Goal: Information Seeking & Learning: Compare options

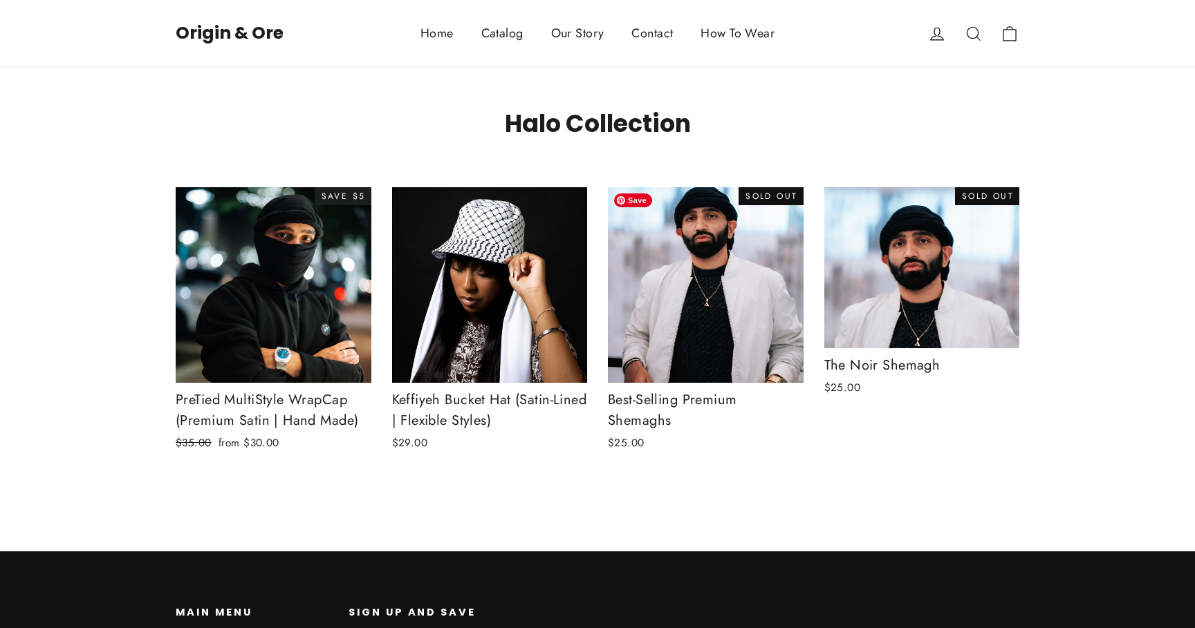
click at [691, 284] on img at bounding box center [705, 285] width 197 height 197
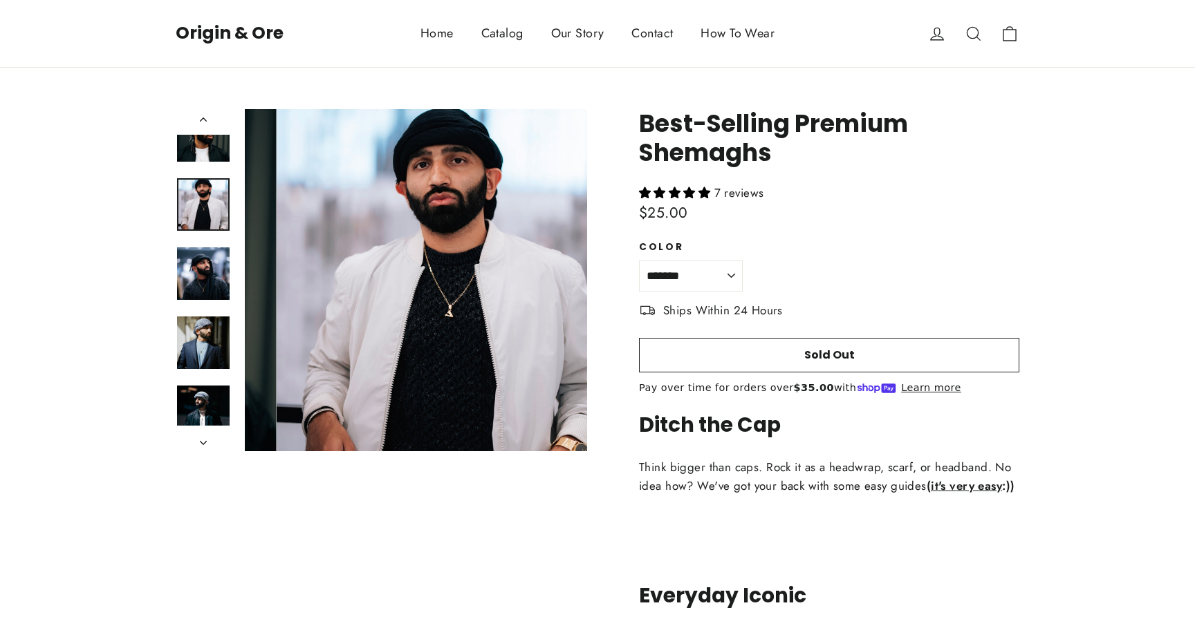
click at [213, 197] on img at bounding box center [203, 204] width 53 height 53
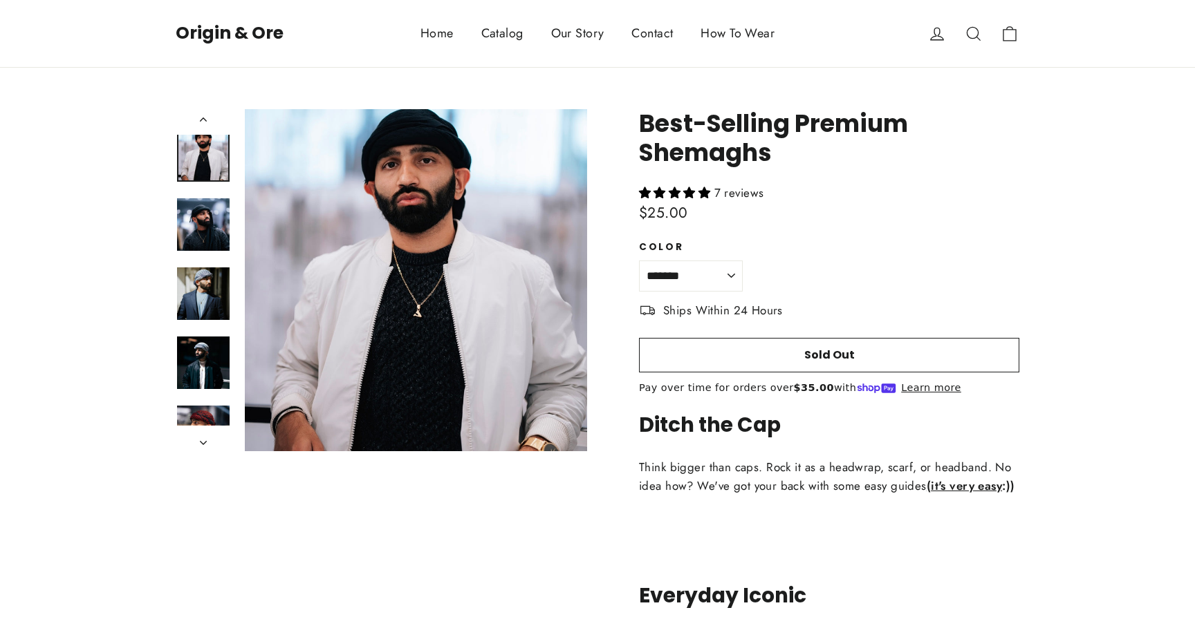
click at [207, 250] on div at bounding box center [203, 224] width 55 height 55
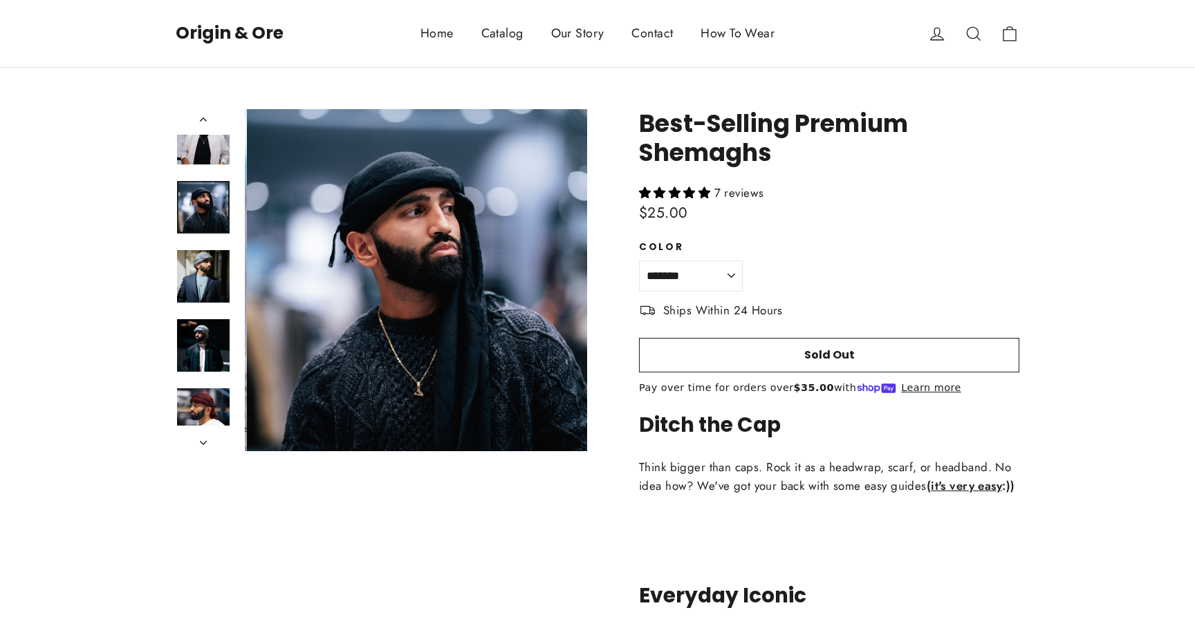
scroll to position [71, 0]
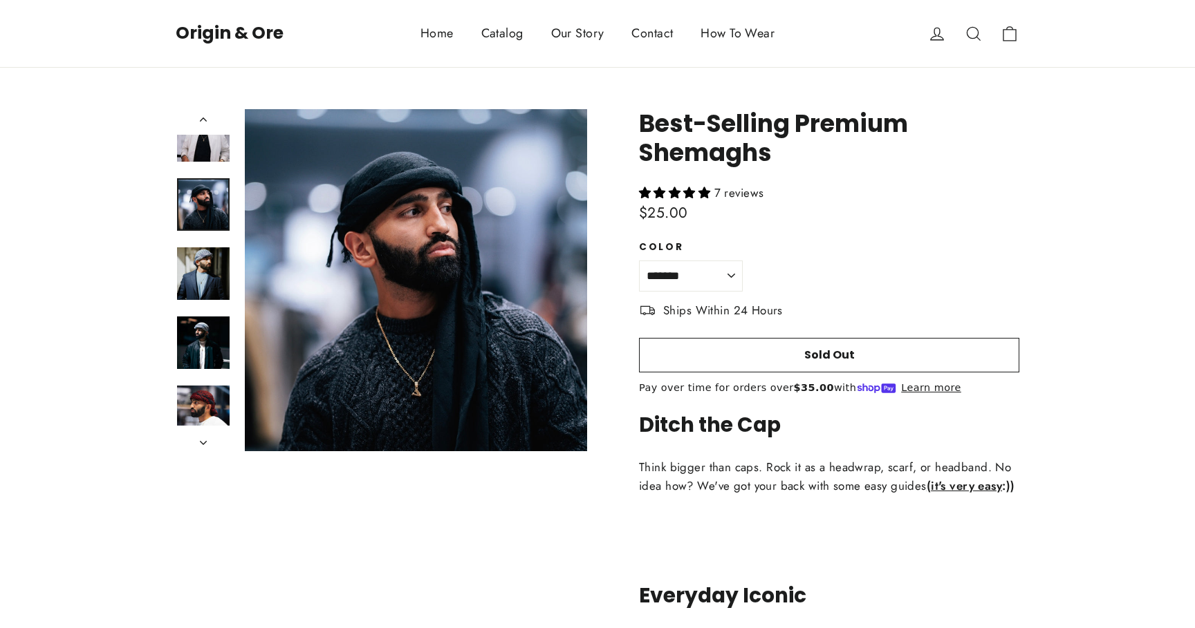
click at [206, 315] on div at bounding box center [203, 280] width 55 height 342
click at [357, 319] on button "icon-search Close (esc)" at bounding box center [416, 280] width 342 height 342
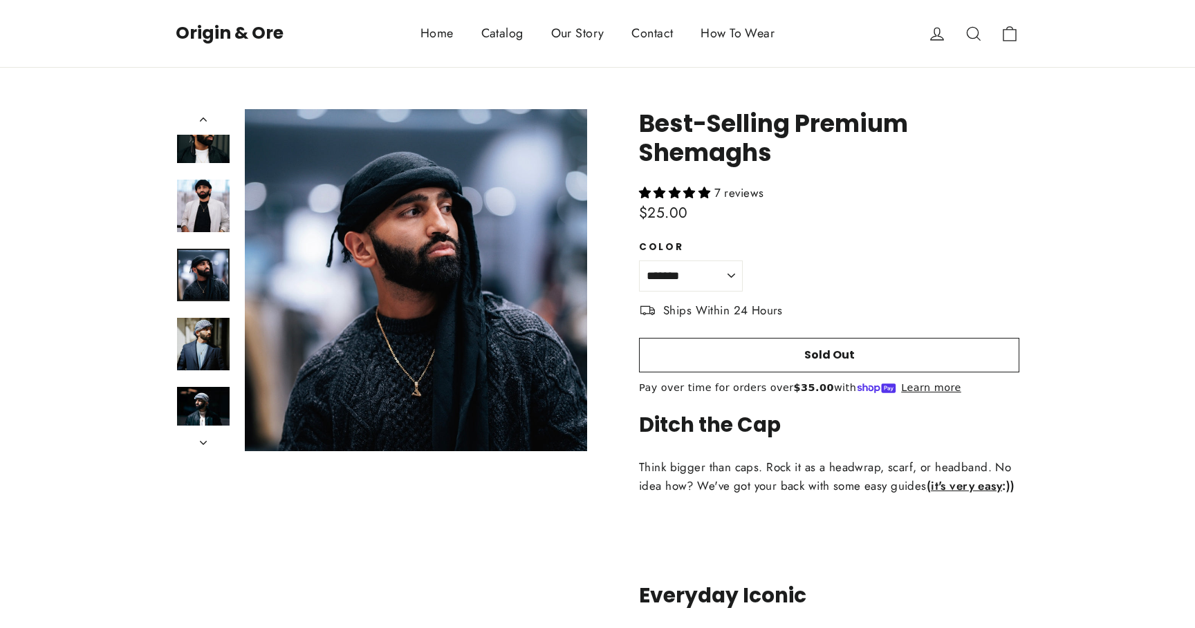
click at [209, 147] on img at bounding box center [203, 137] width 53 height 53
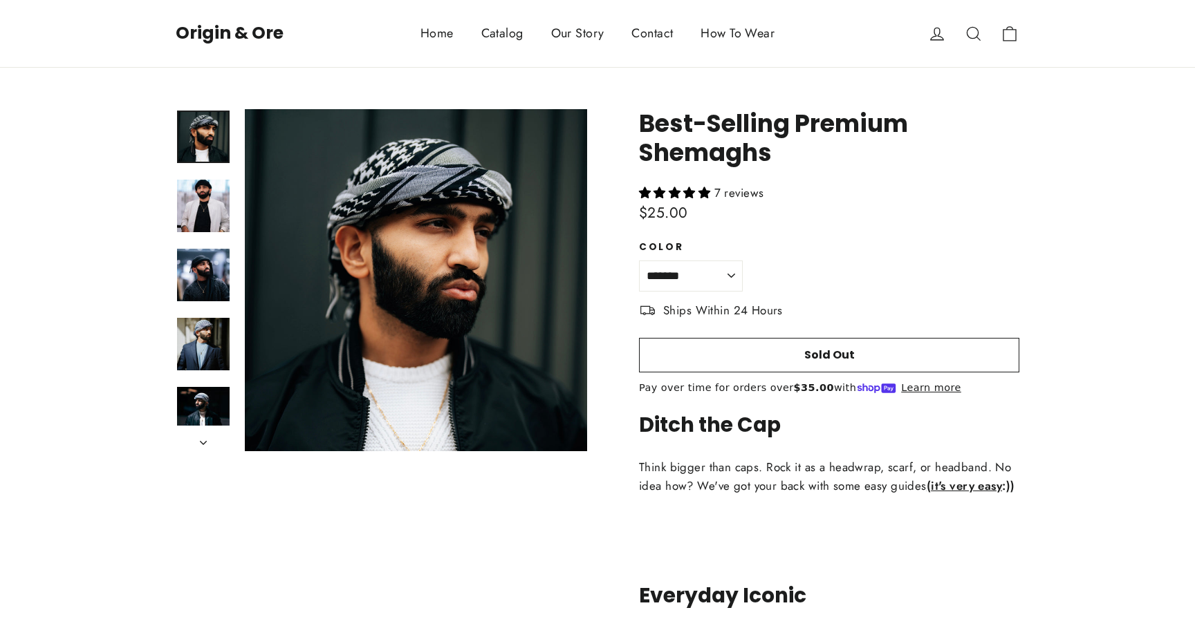
click at [340, 175] on button "icon-search Close (esc)" at bounding box center [416, 280] width 342 height 342
click at [200, 439] on button "icon-chevron" at bounding box center [203, 439] width 55 height 26
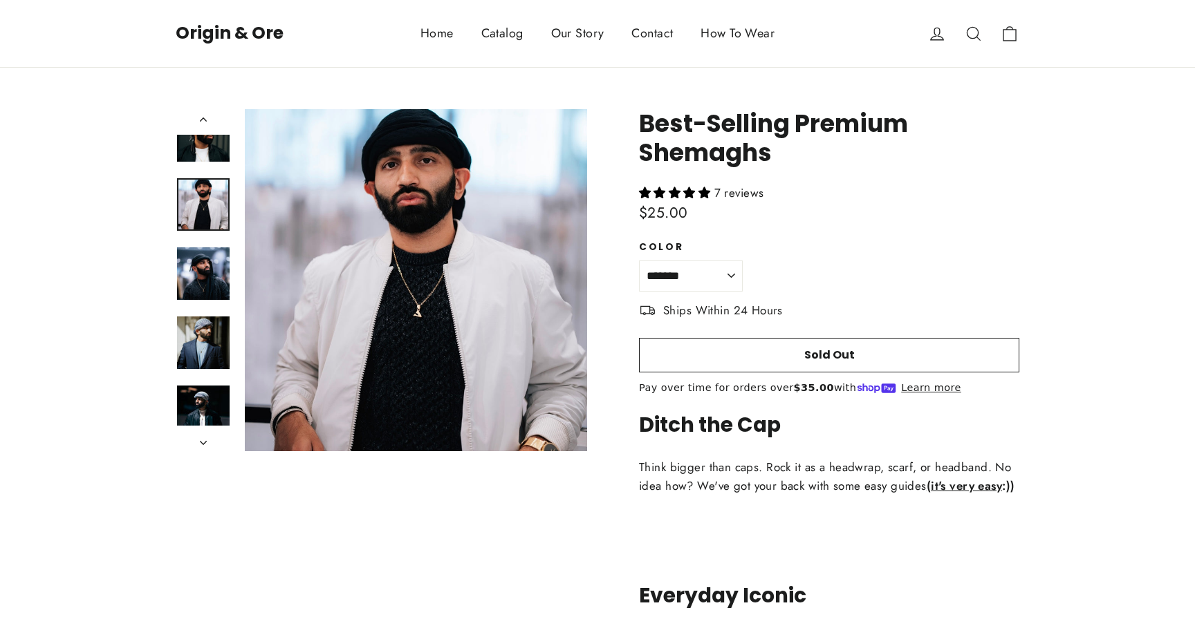
click at [201, 409] on div at bounding box center [203, 280] width 55 height 342
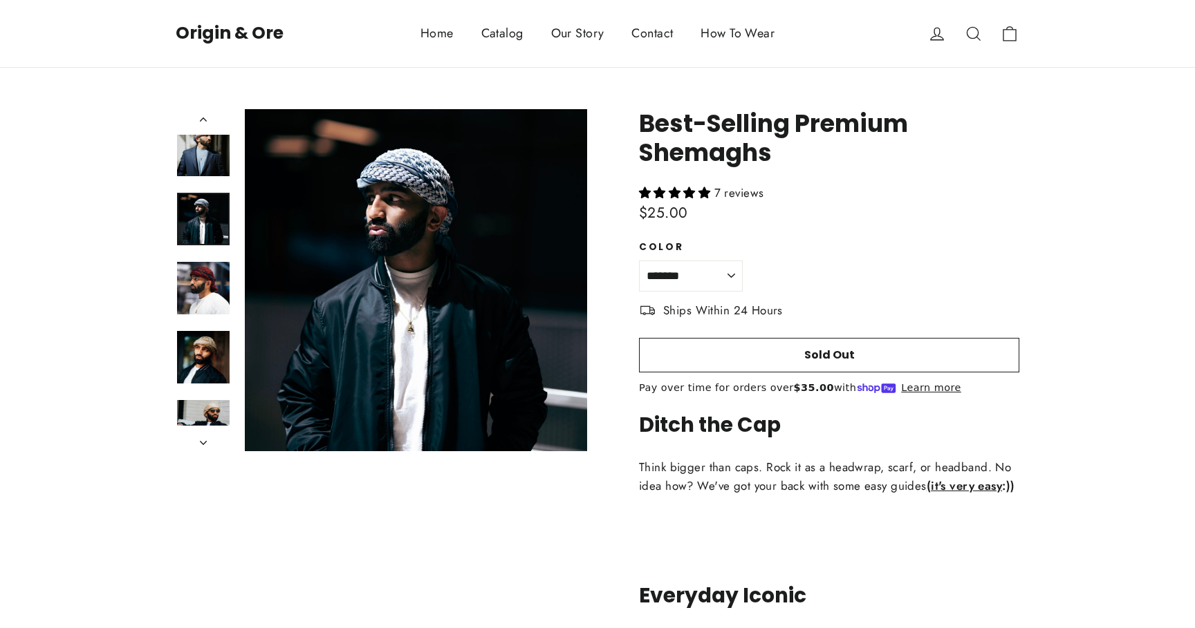
scroll to position [197, 0]
click at [207, 445] on button "icon-chevron" at bounding box center [203, 439] width 55 height 26
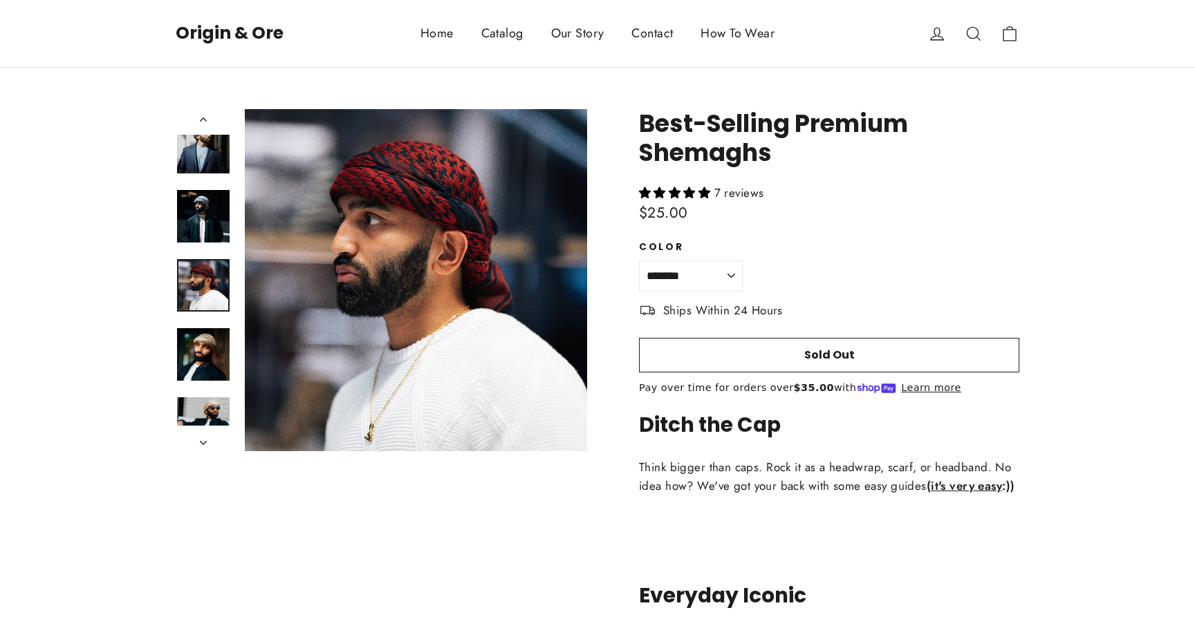
click at [207, 445] on button "icon-chevron" at bounding box center [203, 439] width 55 height 26
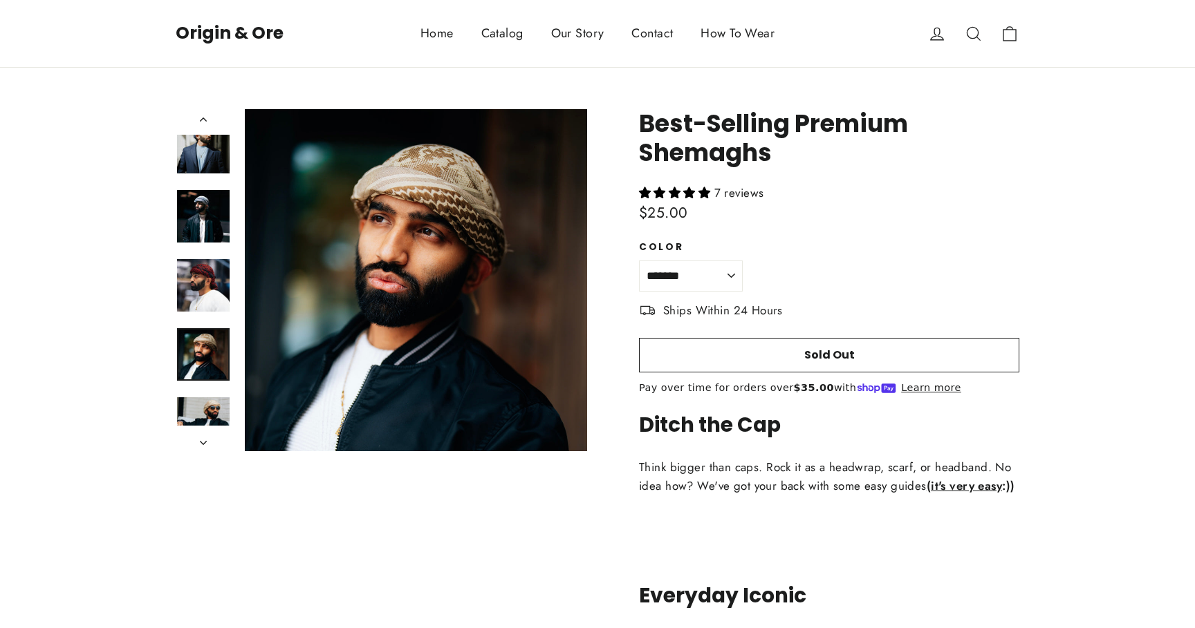
click at [205, 309] on img at bounding box center [203, 285] width 53 height 53
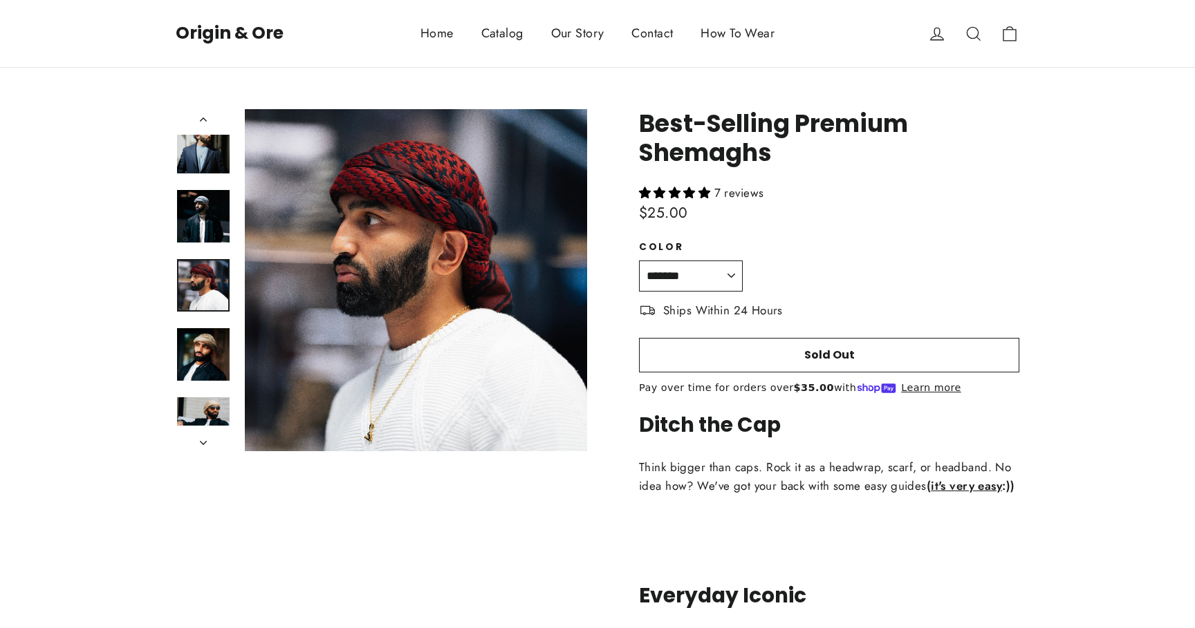
click at [713, 273] on select "**********" at bounding box center [691, 276] width 104 height 31
click at [479, 259] on button "icon-search Close (esc)" at bounding box center [416, 280] width 342 height 342
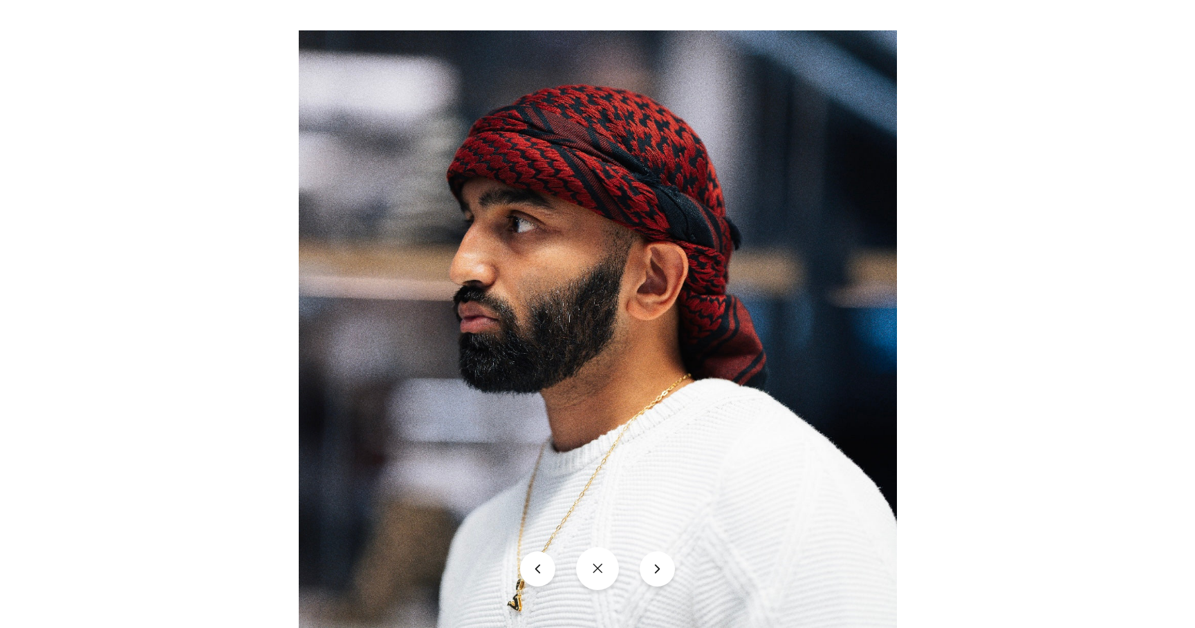
click at [248, 220] on div at bounding box center [597, 314] width 1195 height 628
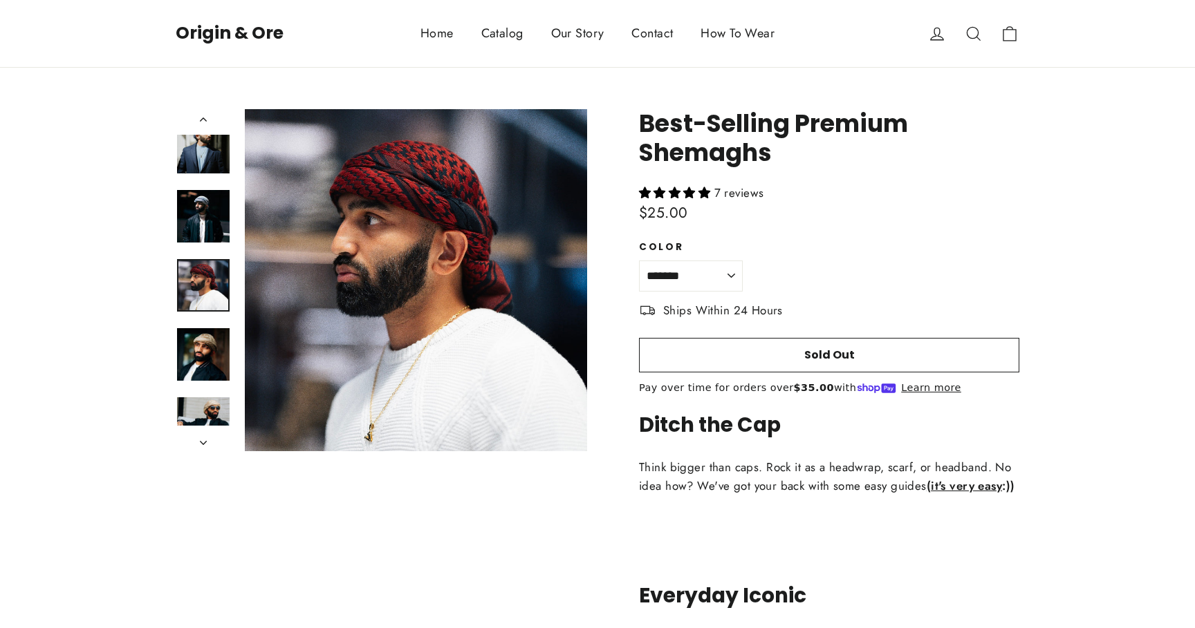
click at [209, 370] on img at bounding box center [203, 354] width 53 height 53
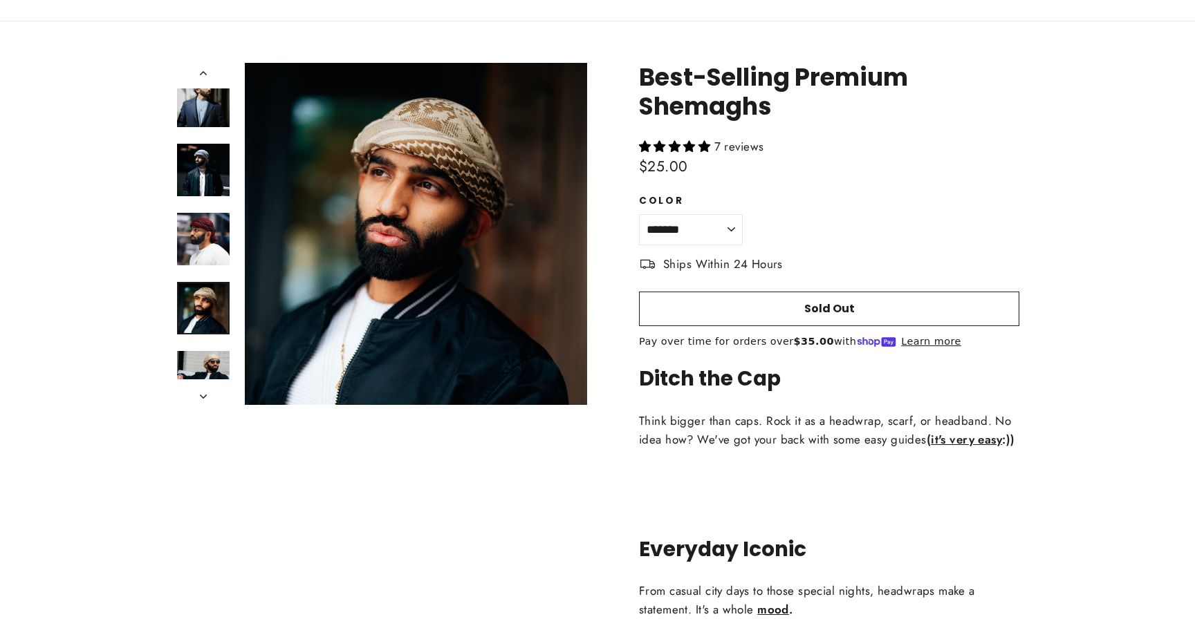
scroll to position [62, 0]
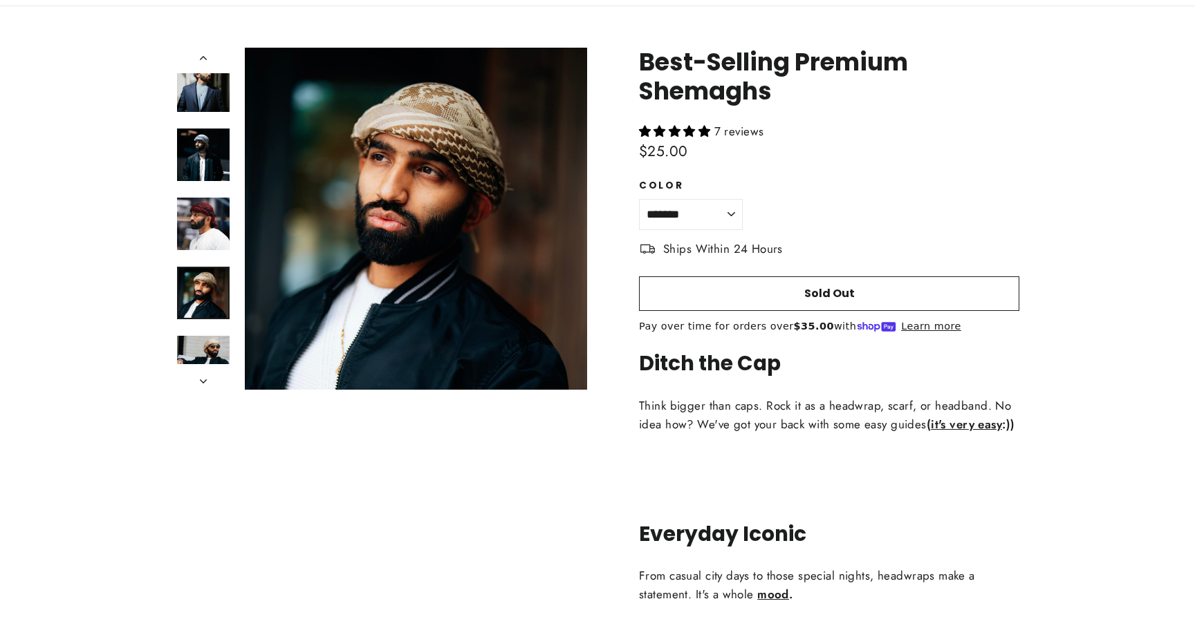
click at [205, 378] on button "icon-chevron" at bounding box center [203, 377] width 55 height 26
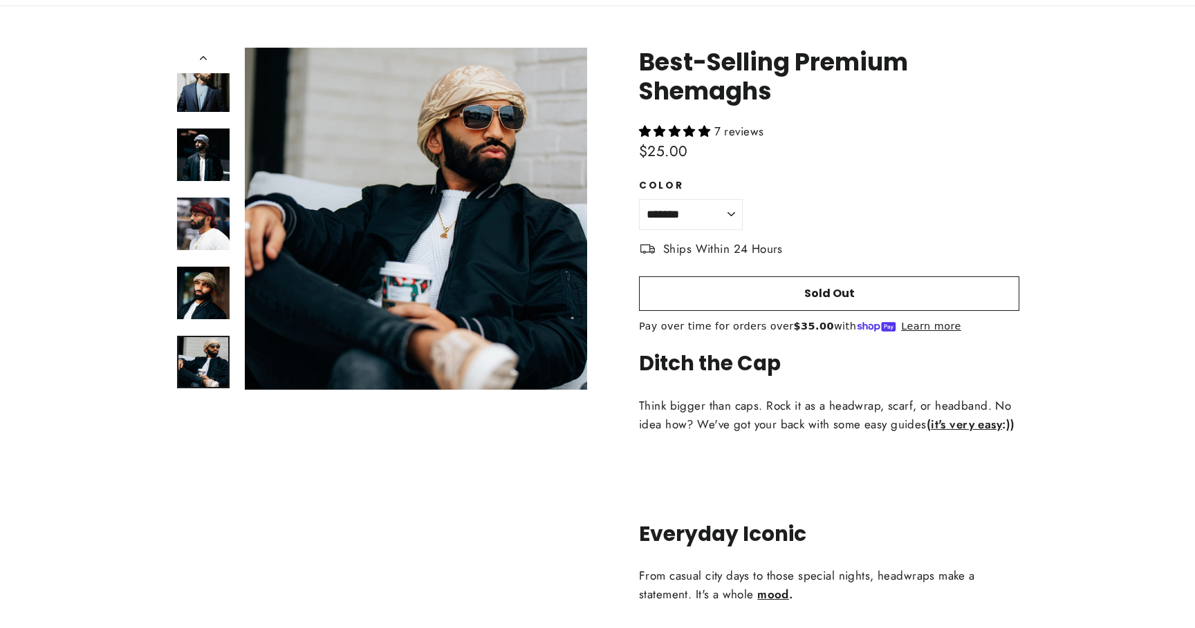
click at [206, 56] on icon "icon-chevron-left" at bounding box center [203, 58] width 7 height 4
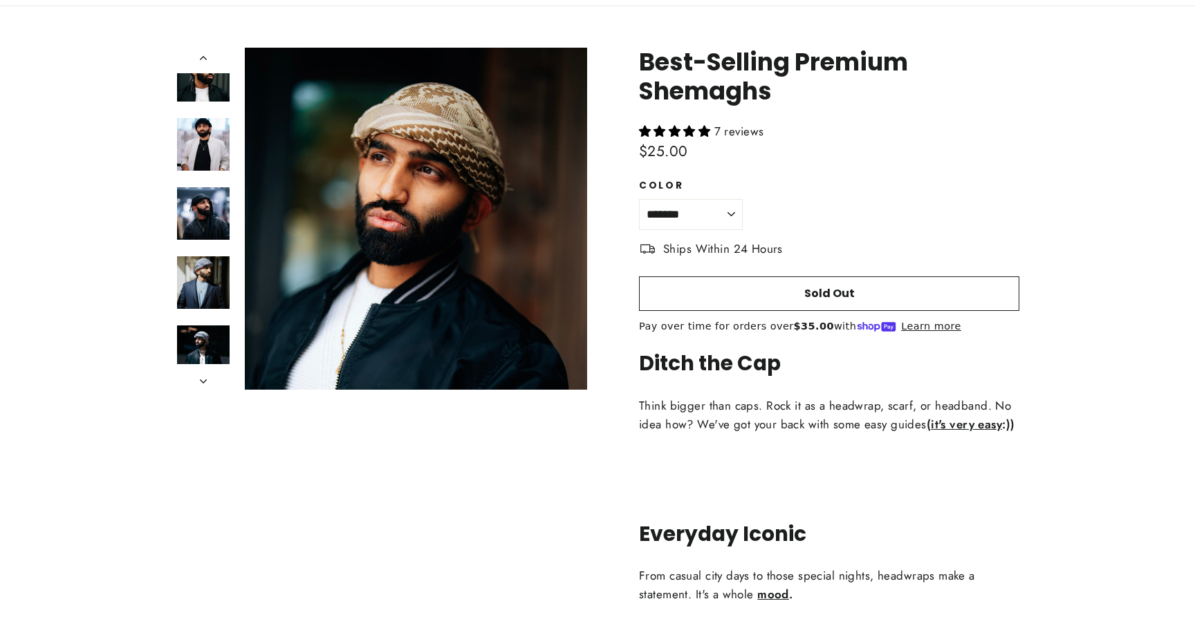
scroll to position [0, 0]
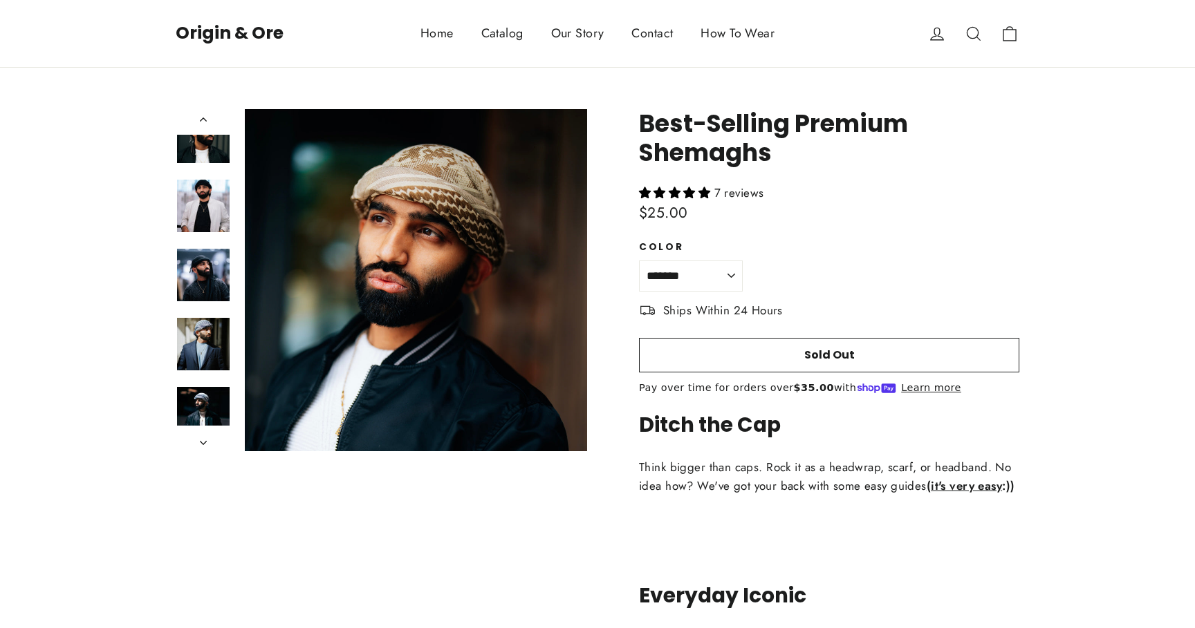
click at [428, 32] on link "Home" at bounding box center [437, 34] width 61 height 34
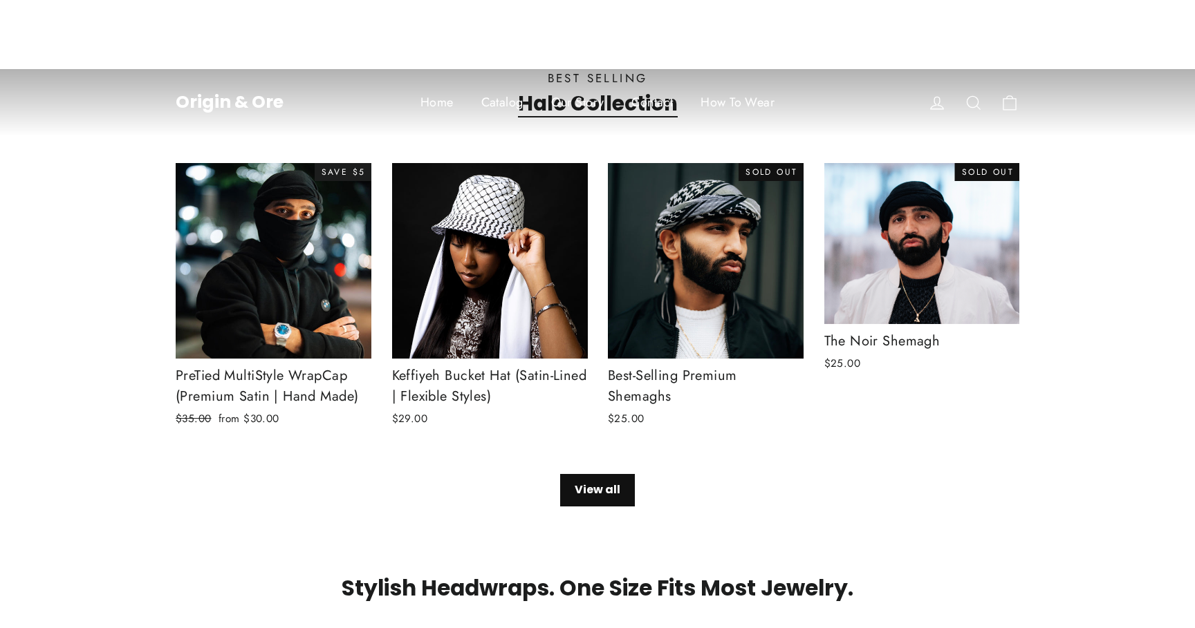
click at [505, 104] on link "Catalog" at bounding box center [502, 103] width 70 height 34
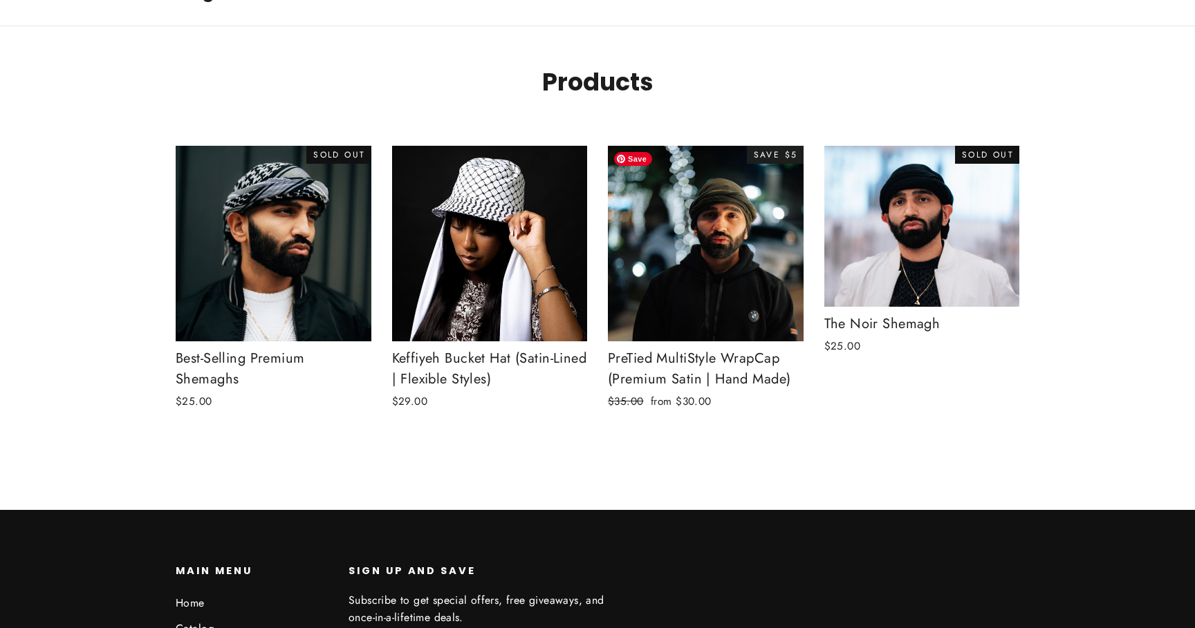
scroll to position [47, 0]
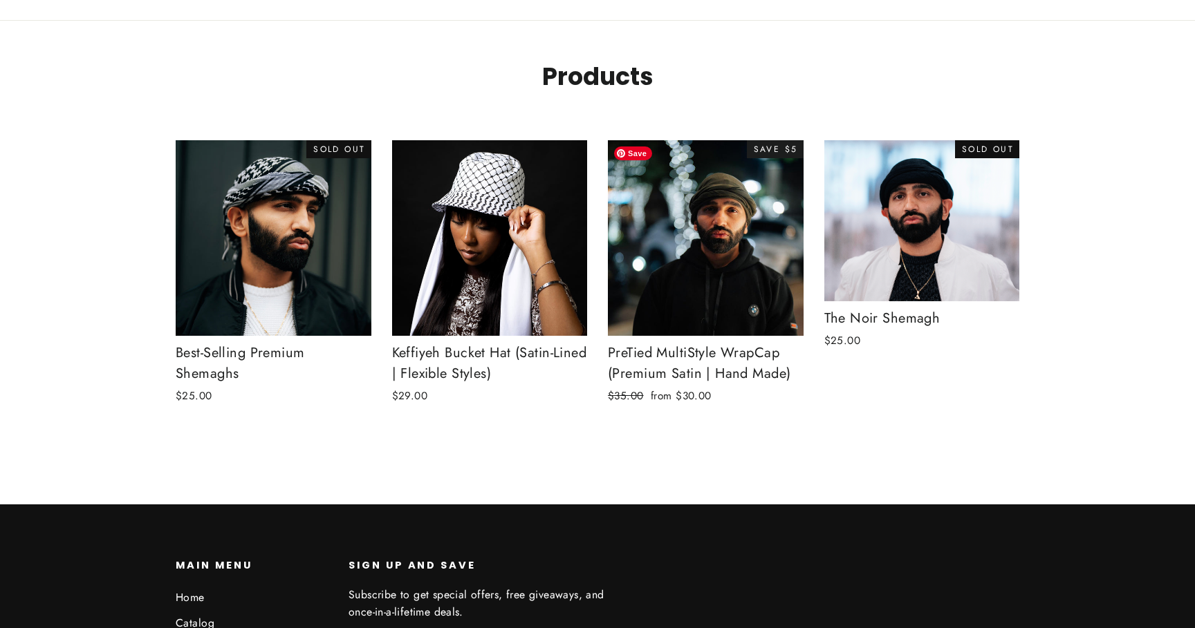
click at [747, 264] on img at bounding box center [705, 238] width 197 height 197
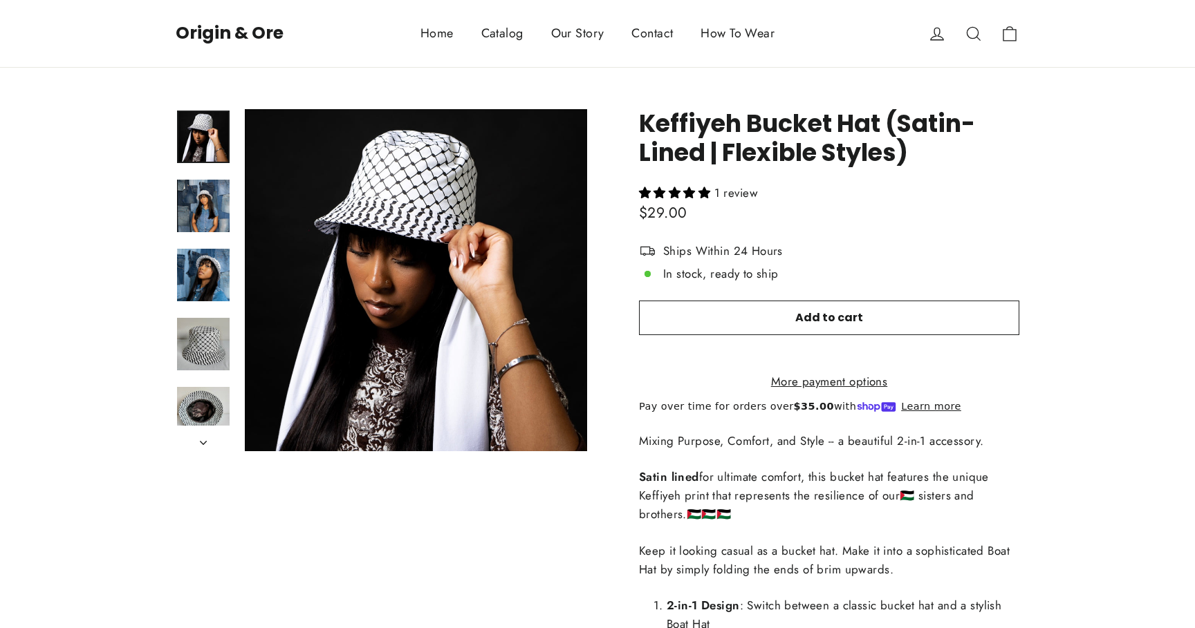
click at [214, 213] on img at bounding box center [203, 206] width 53 height 53
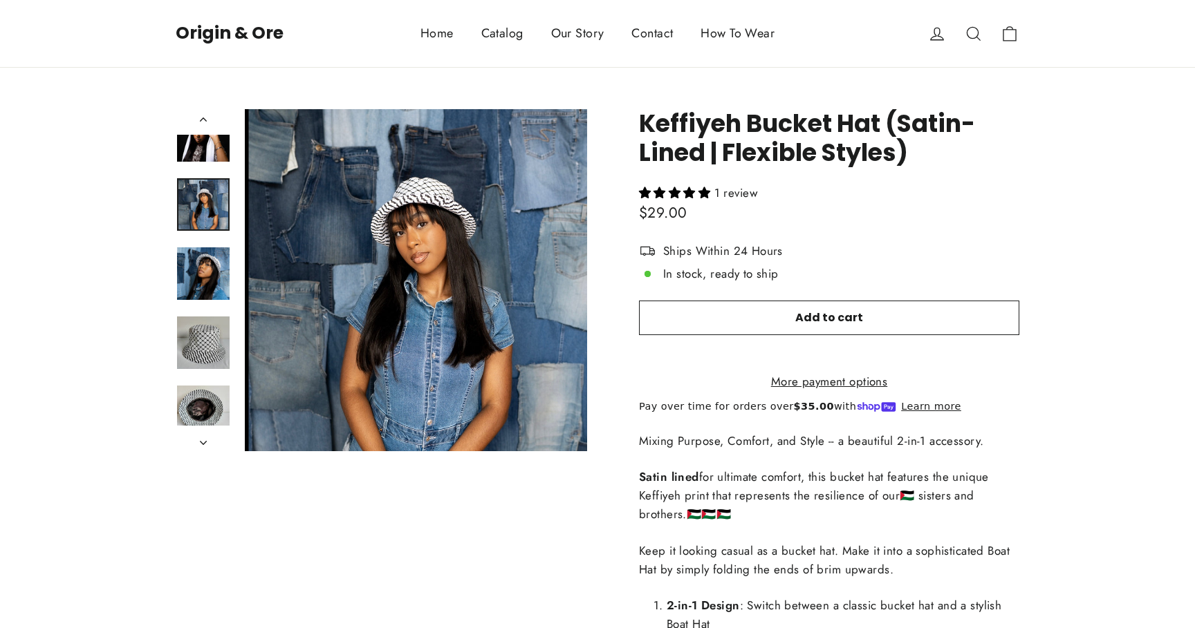
click at [212, 269] on div at bounding box center [203, 280] width 55 height 342
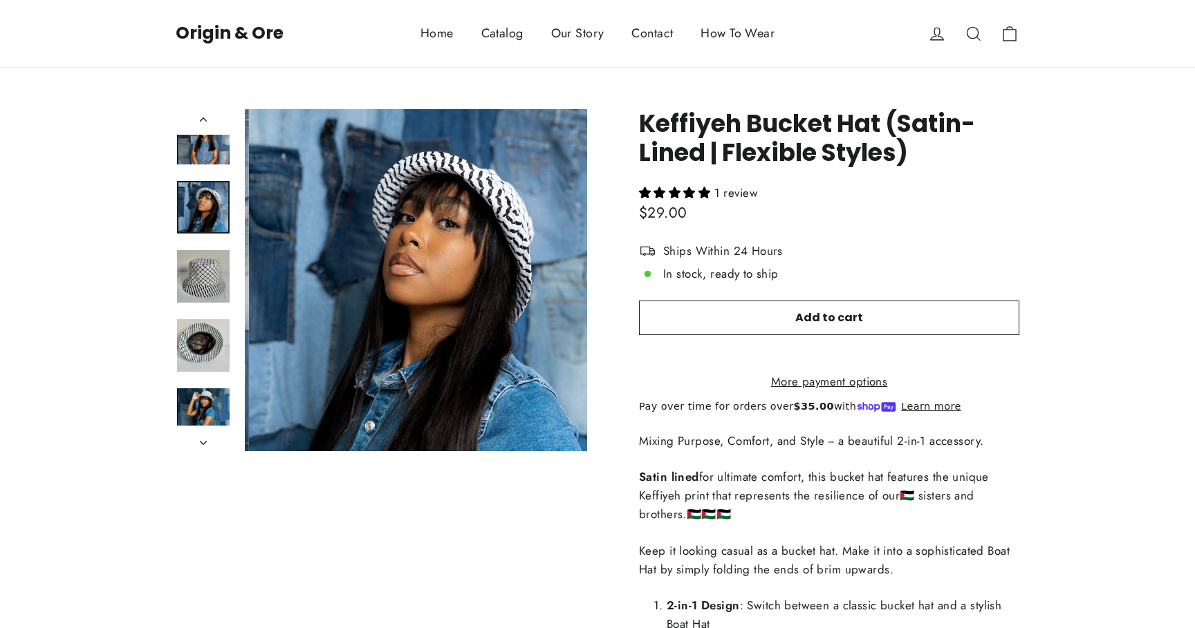
scroll to position [71, 0]
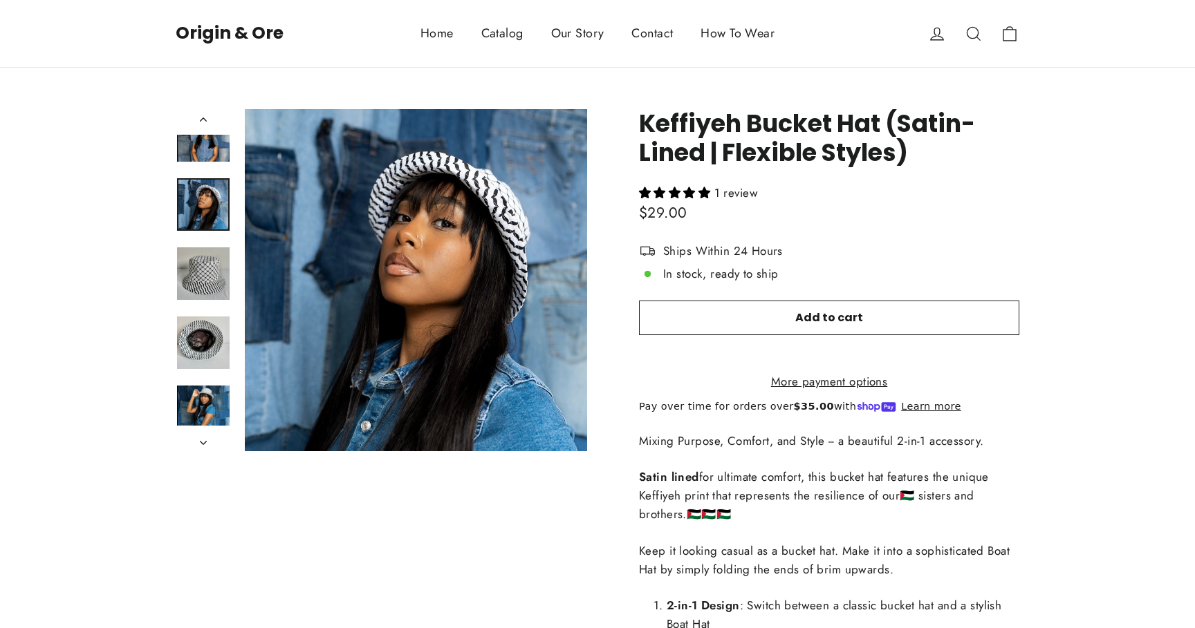
click at [212, 306] on div at bounding box center [203, 280] width 55 height 342
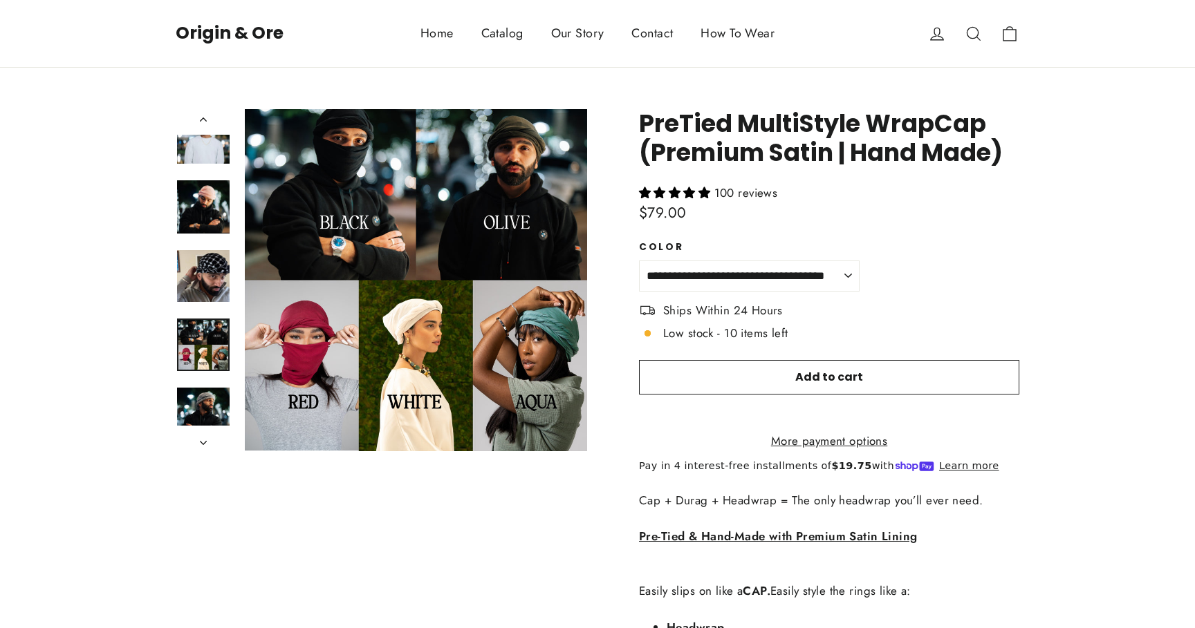
scroll to position [1163, 0]
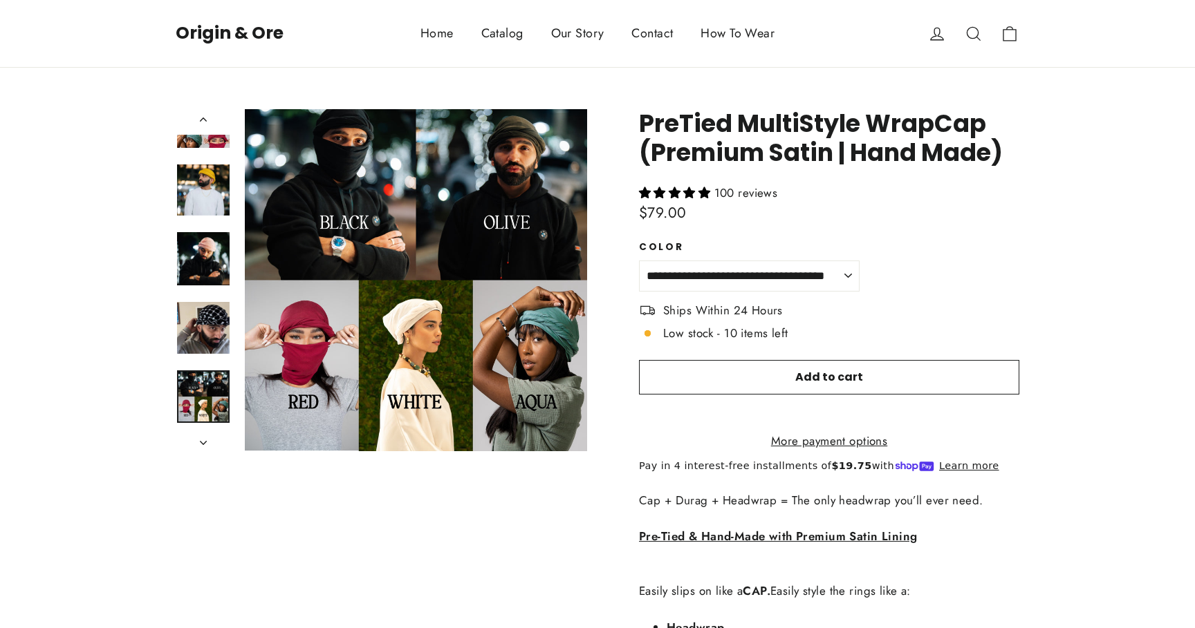
click at [210, 158] on div at bounding box center [203, 280] width 55 height 342
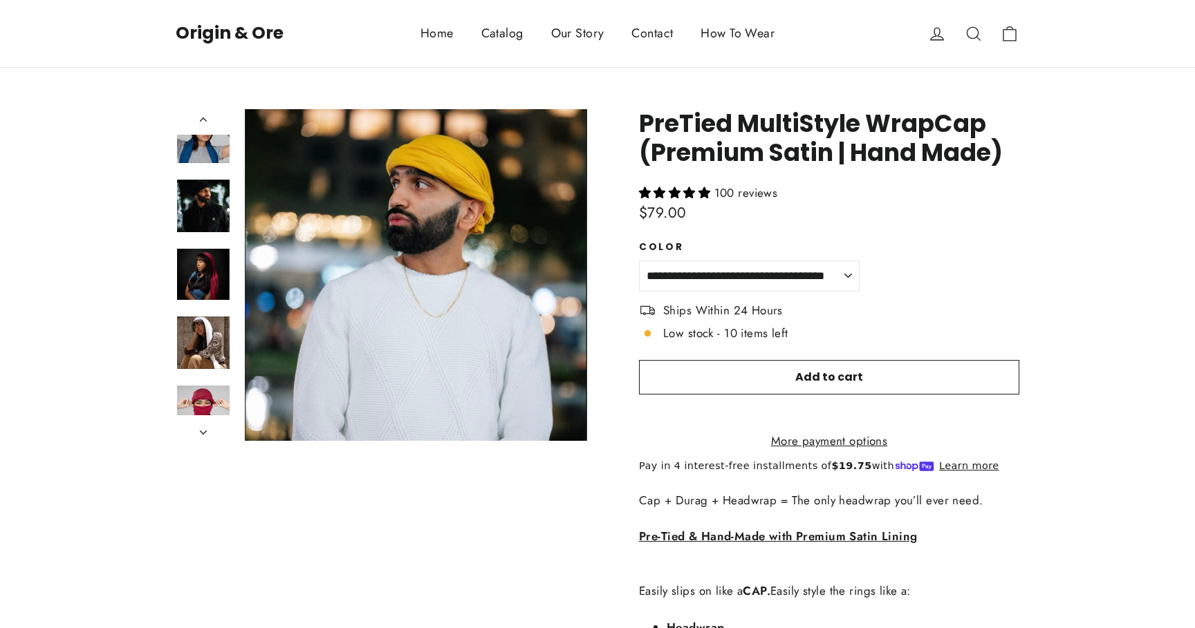
scroll to position [0, 0]
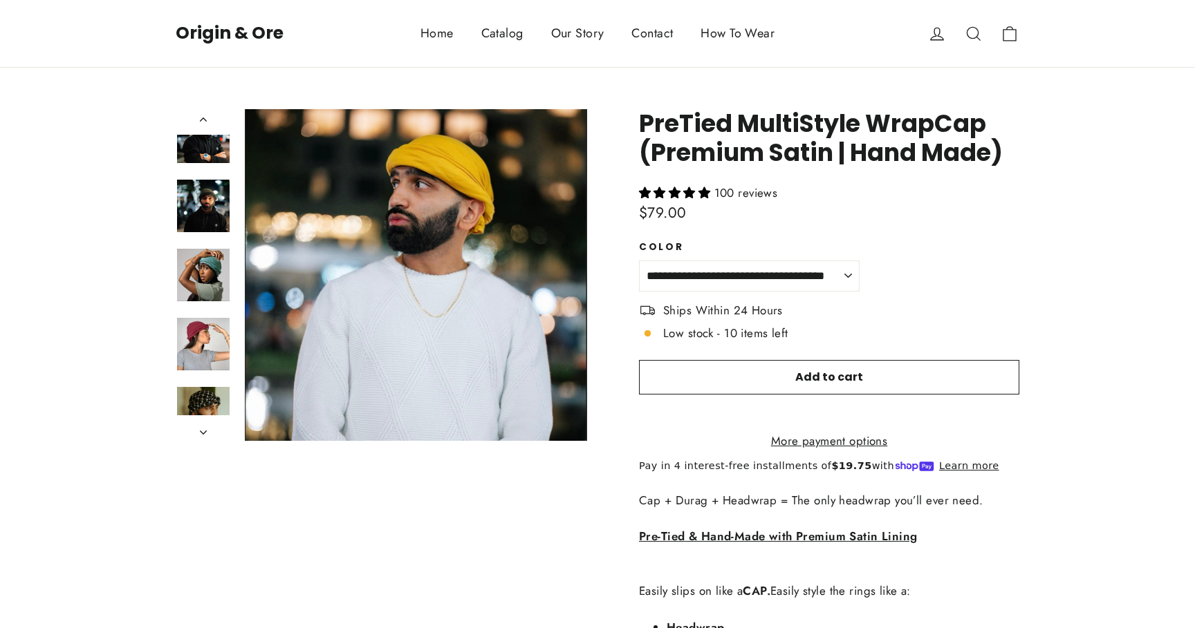
click at [211, 160] on img at bounding box center [203, 137] width 53 height 53
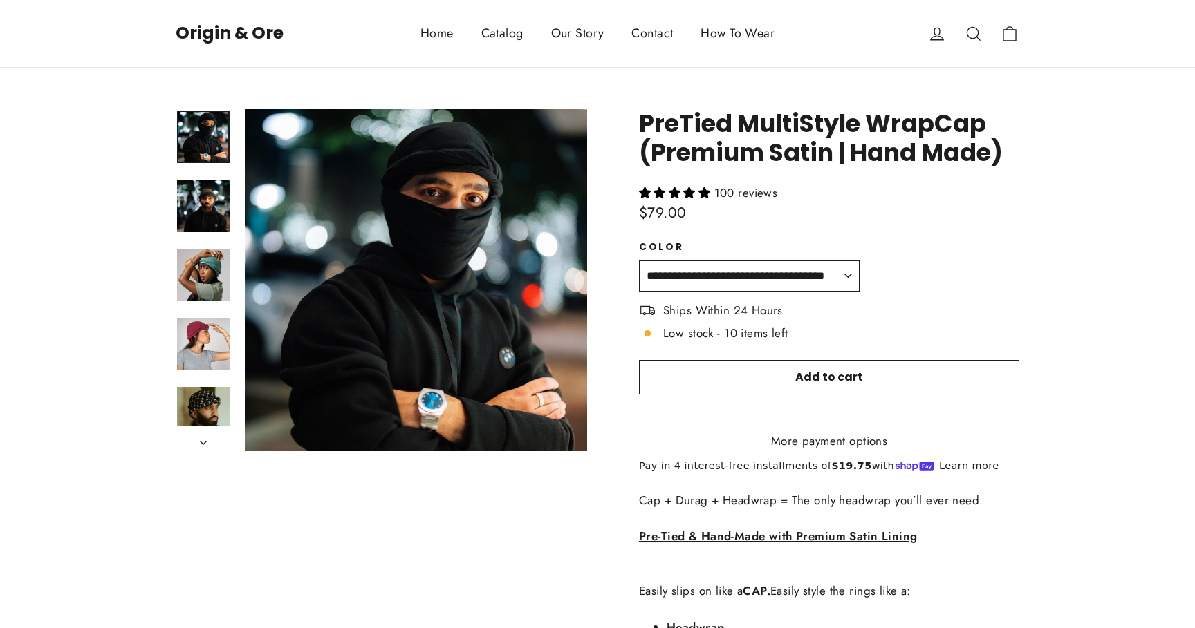
click at [834, 281] on select "**********" at bounding box center [749, 276] width 221 height 31
click at [214, 178] on div at bounding box center [203, 205] width 55 height 55
click at [214, 200] on img at bounding box center [203, 204] width 53 height 53
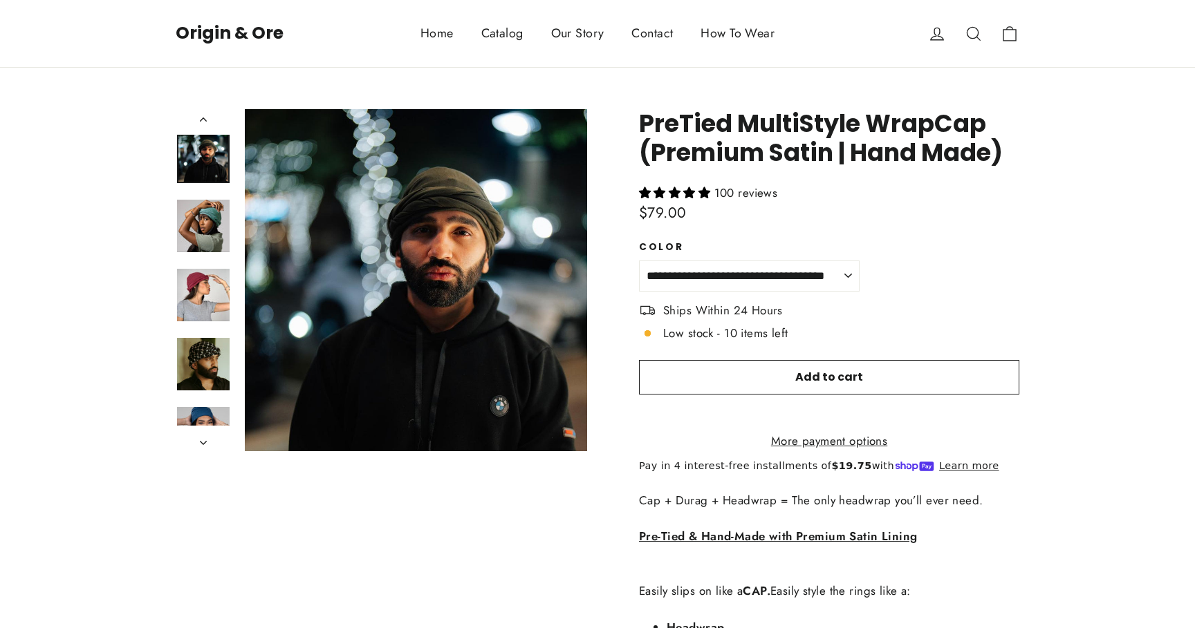
click at [204, 274] on div at bounding box center [203, 280] width 55 height 342
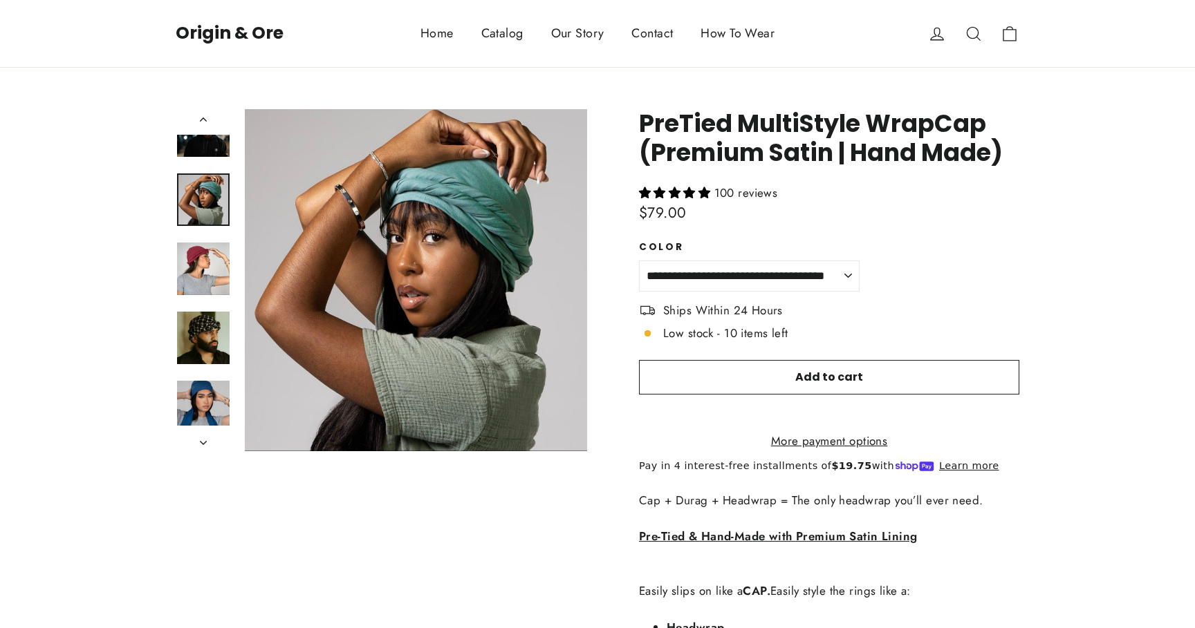
click at [204, 274] on div at bounding box center [203, 280] width 55 height 342
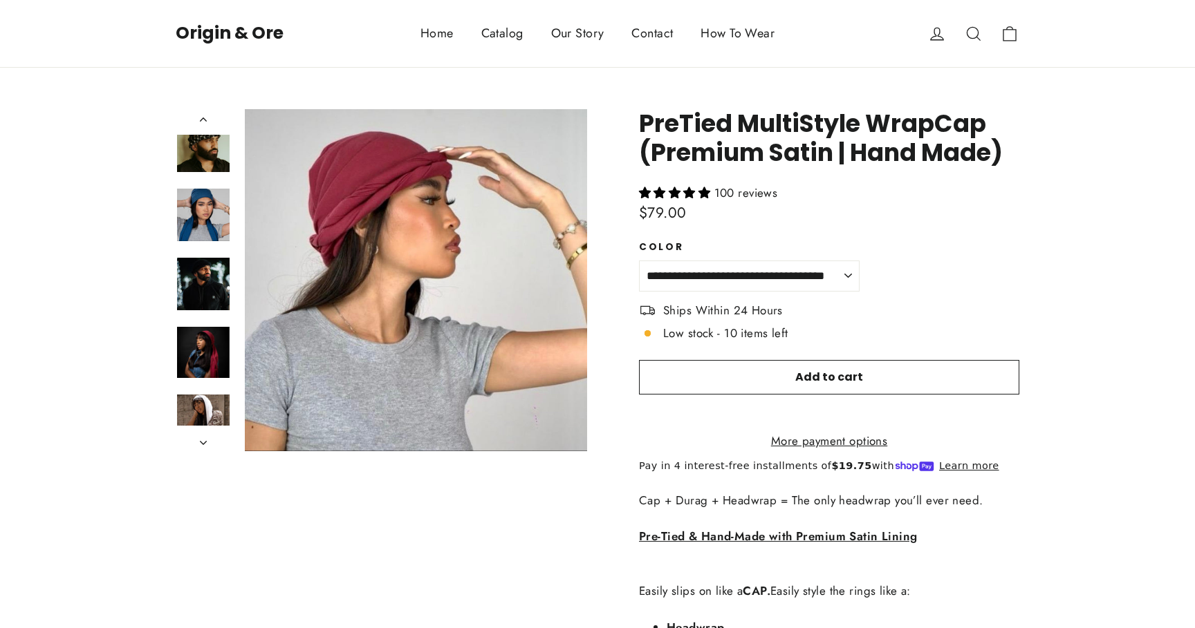
click at [204, 274] on div at bounding box center [203, 280] width 55 height 342
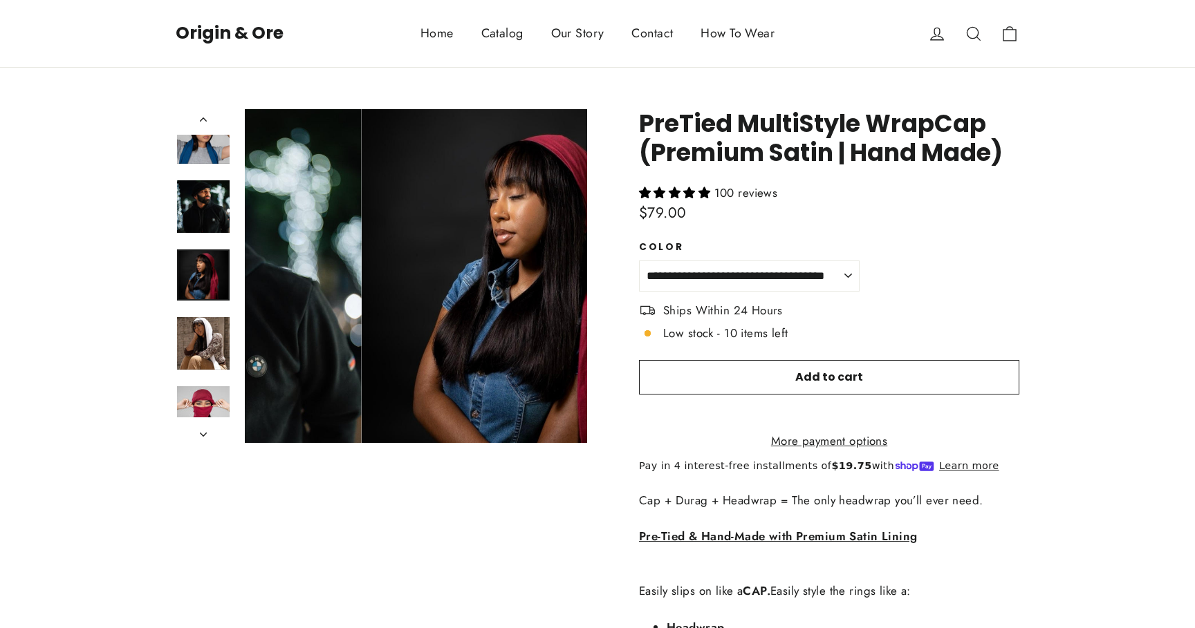
click at [209, 320] on div at bounding box center [203, 276] width 55 height 334
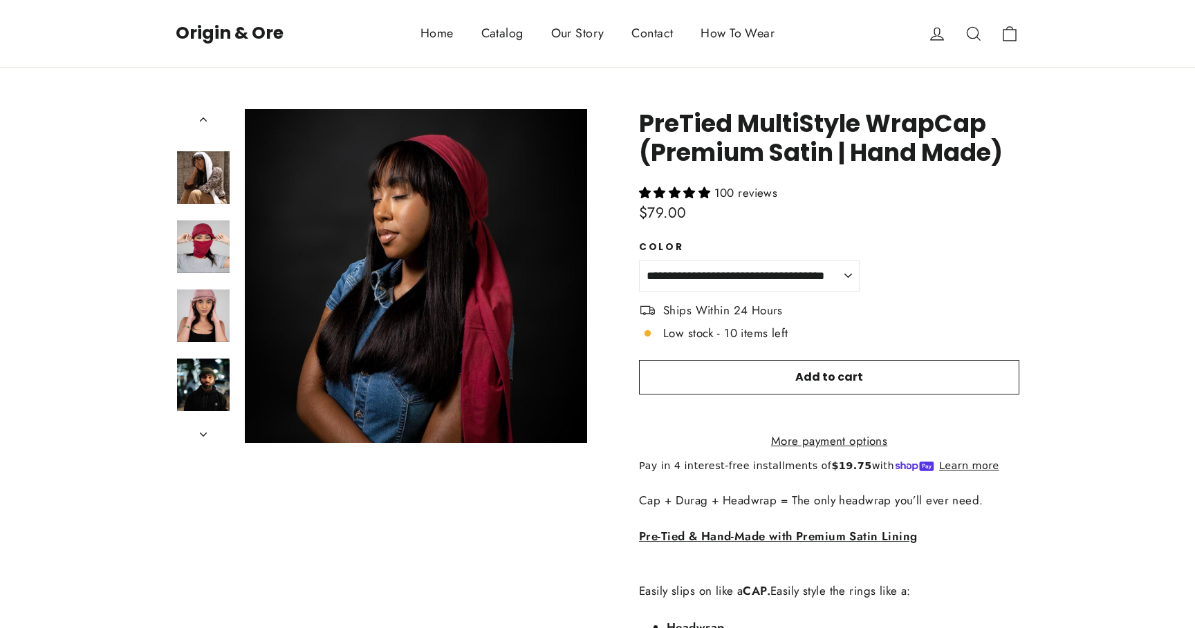
click at [209, 321] on div at bounding box center [203, 276] width 55 height 334
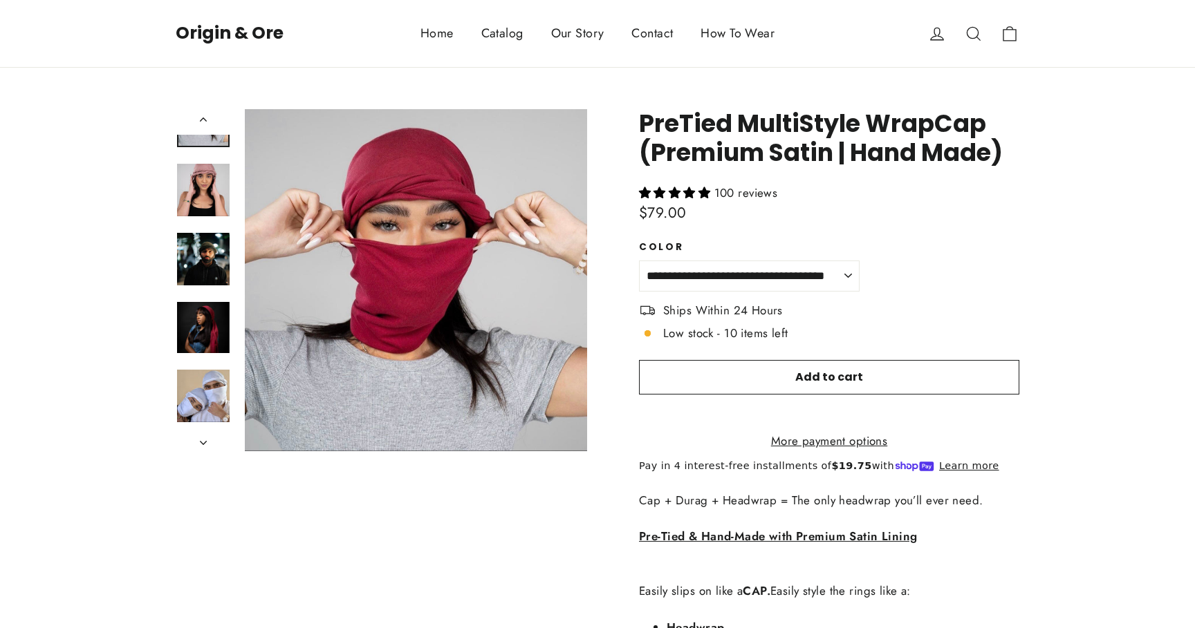
click at [209, 321] on div at bounding box center [203, 280] width 55 height 342
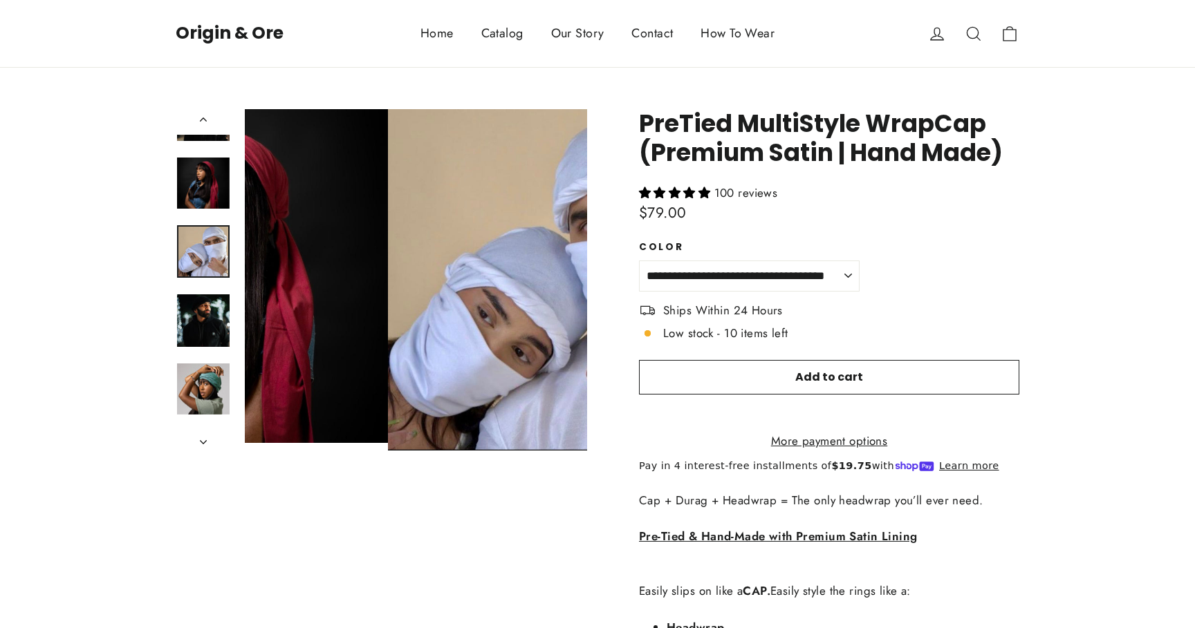
click at [209, 321] on div at bounding box center [203, 280] width 55 height 342
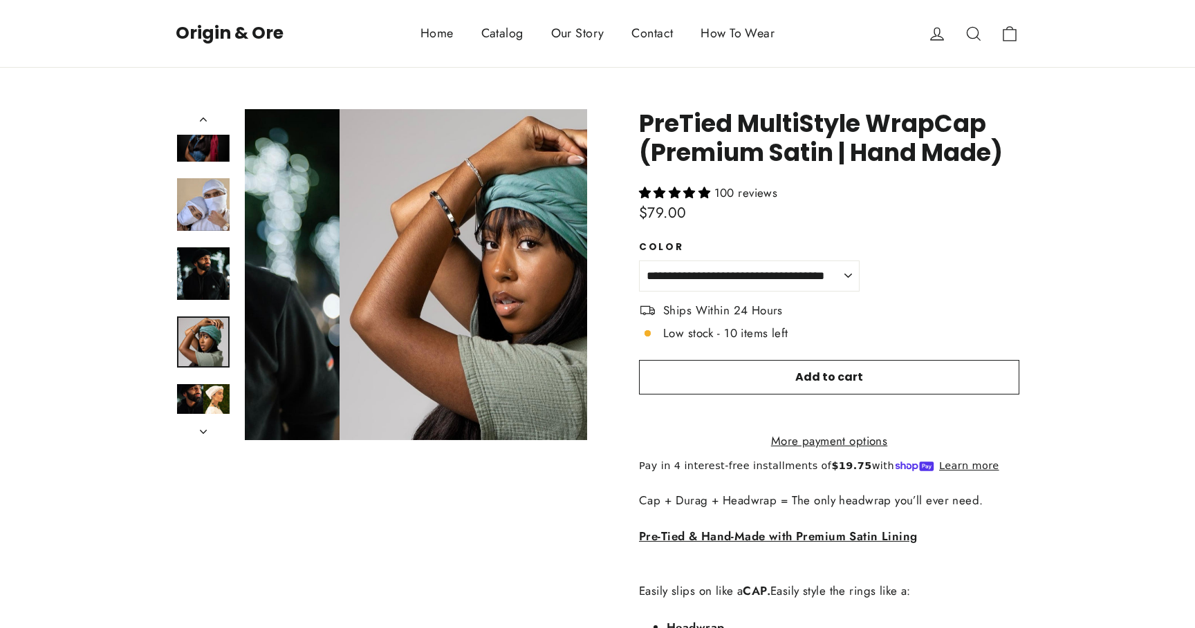
click at [209, 321] on div at bounding box center [203, 274] width 55 height 331
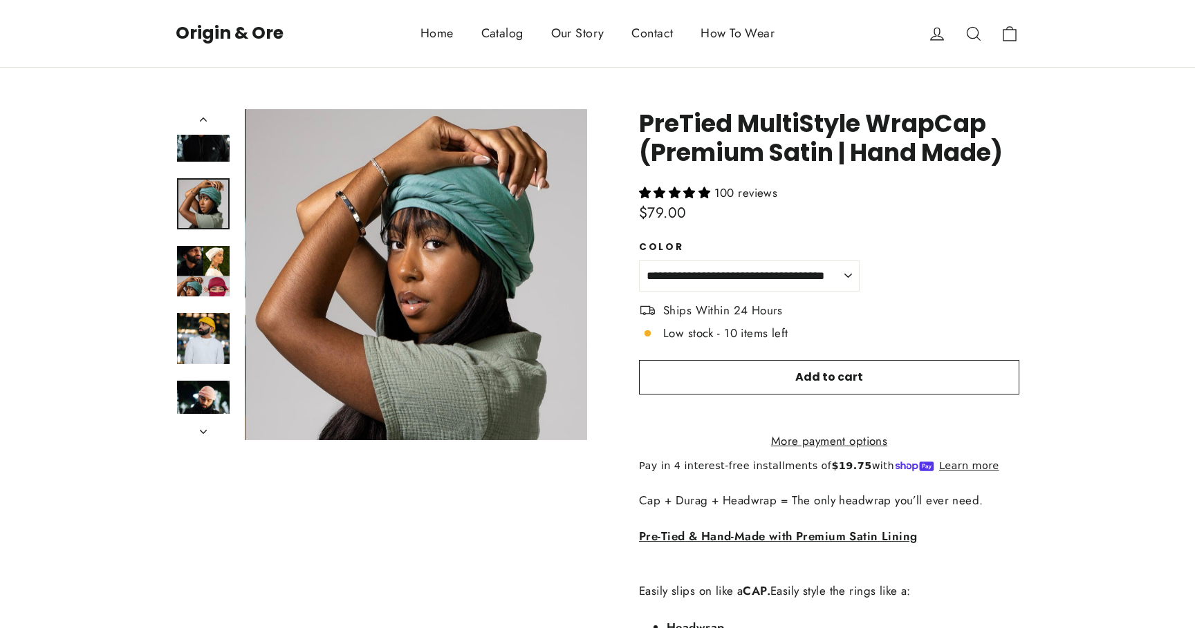
click at [209, 321] on img at bounding box center [203, 338] width 53 height 51
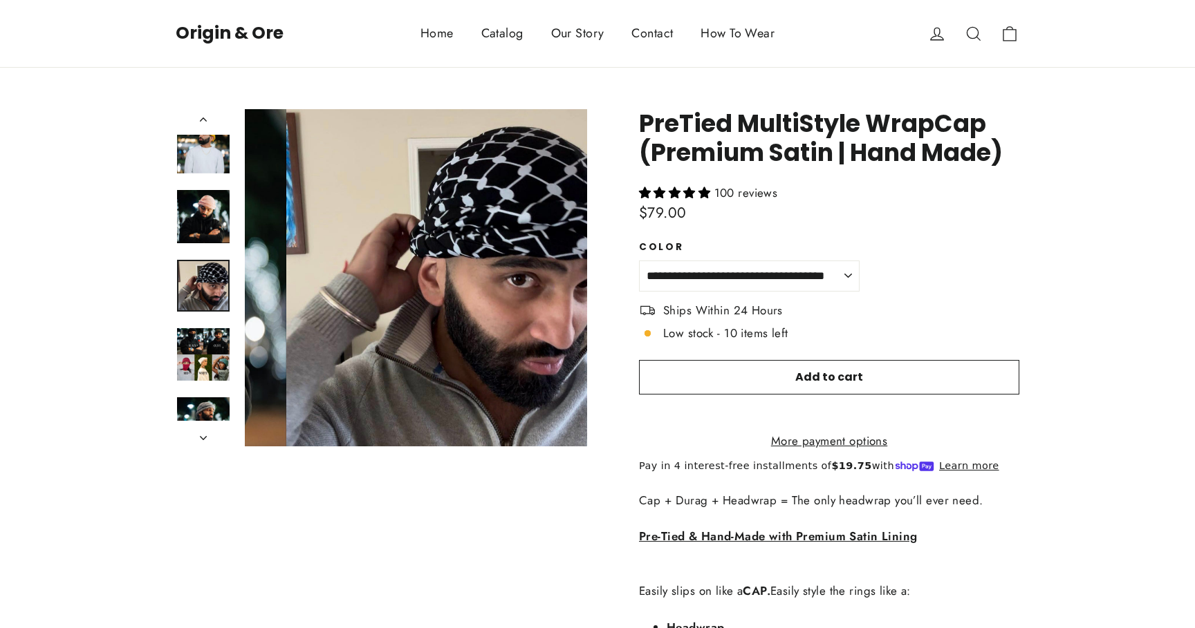
click at [209, 321] on div at bounding box center [203, 277] width 55 height 337
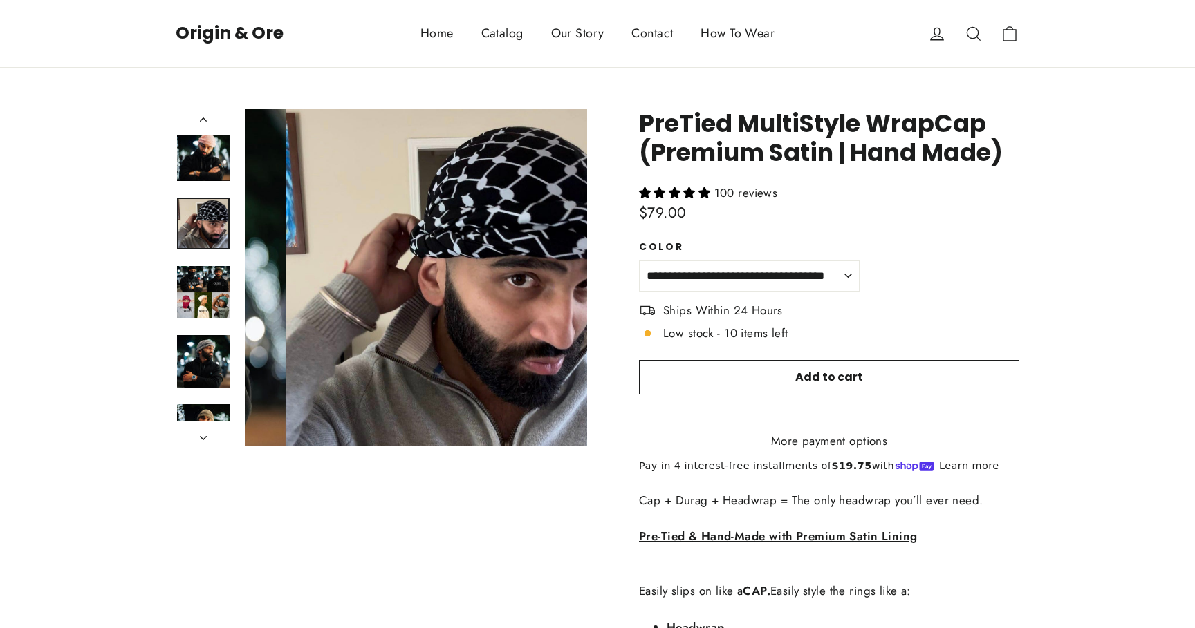
scroll to position [1239, 0]
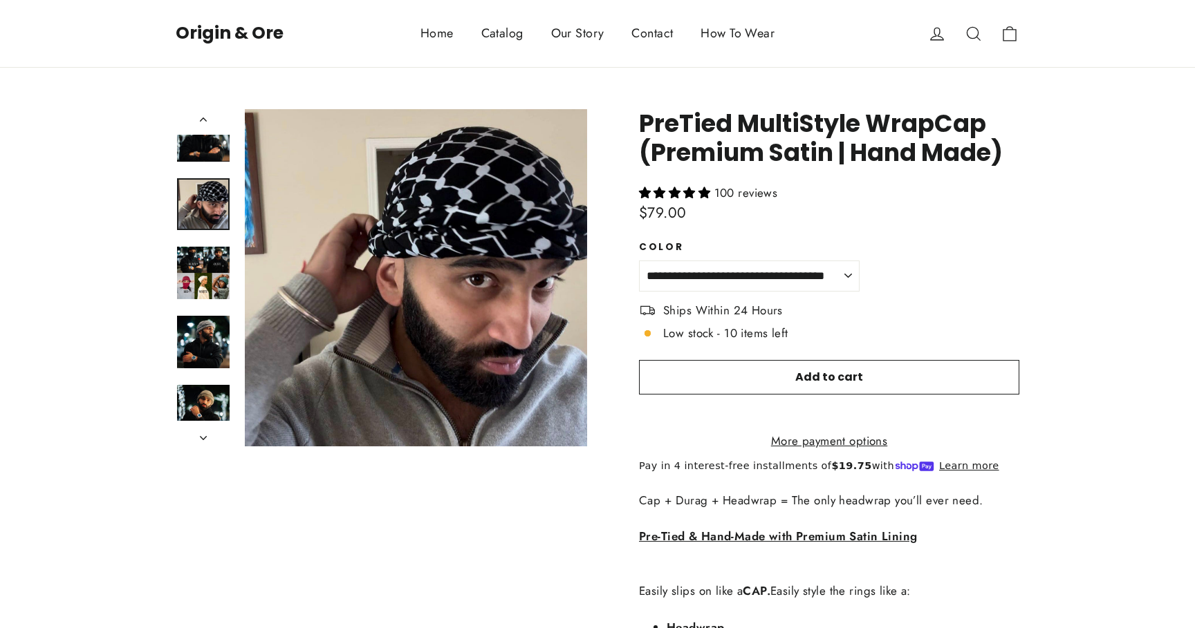
click at [209, 271] on img at bounding box center [203, 273] width 53 height 53
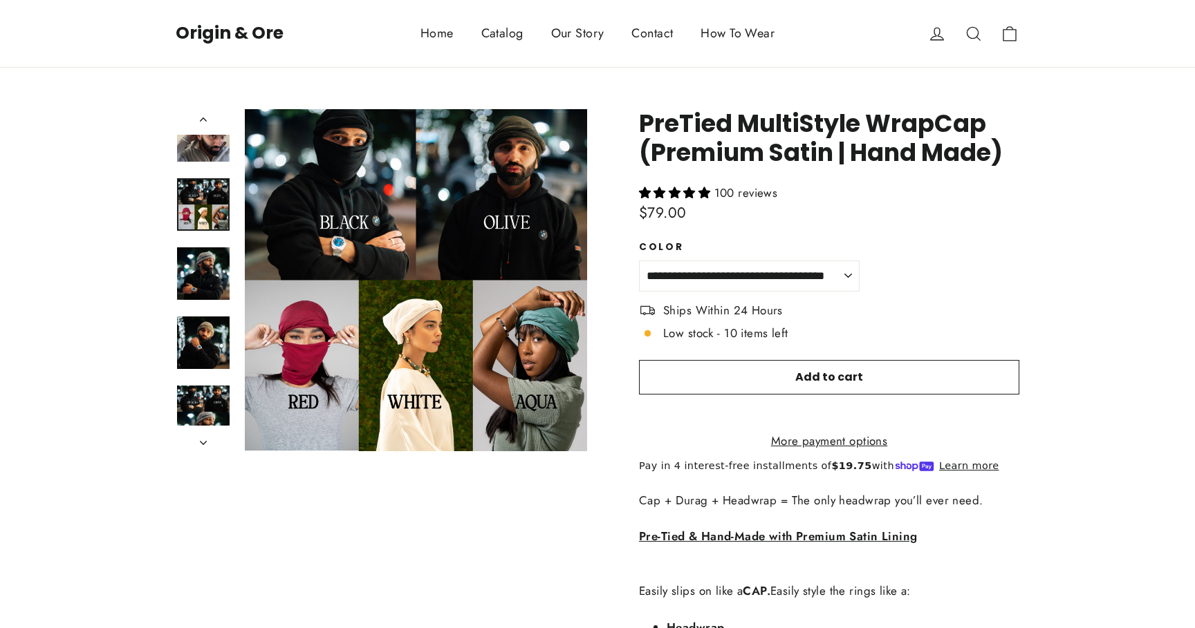
click at [209, 271] on img at bounding box center [203, 274] width 53 height 53
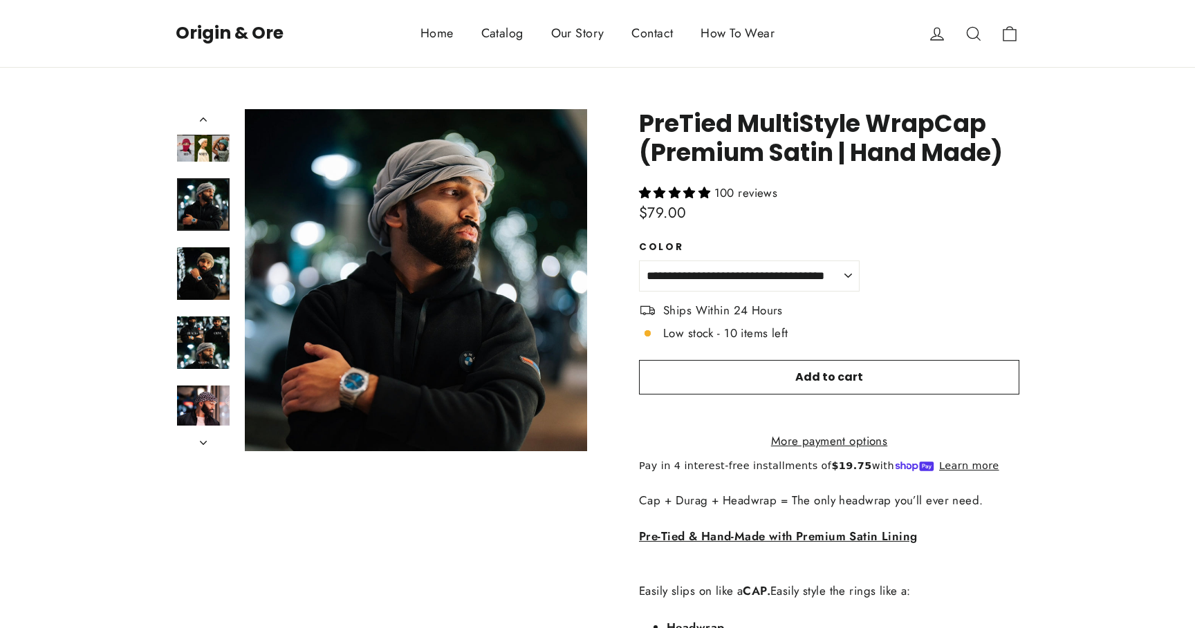
click at [209, 271] on img at bounding box center [203, 274] width 53 height 53
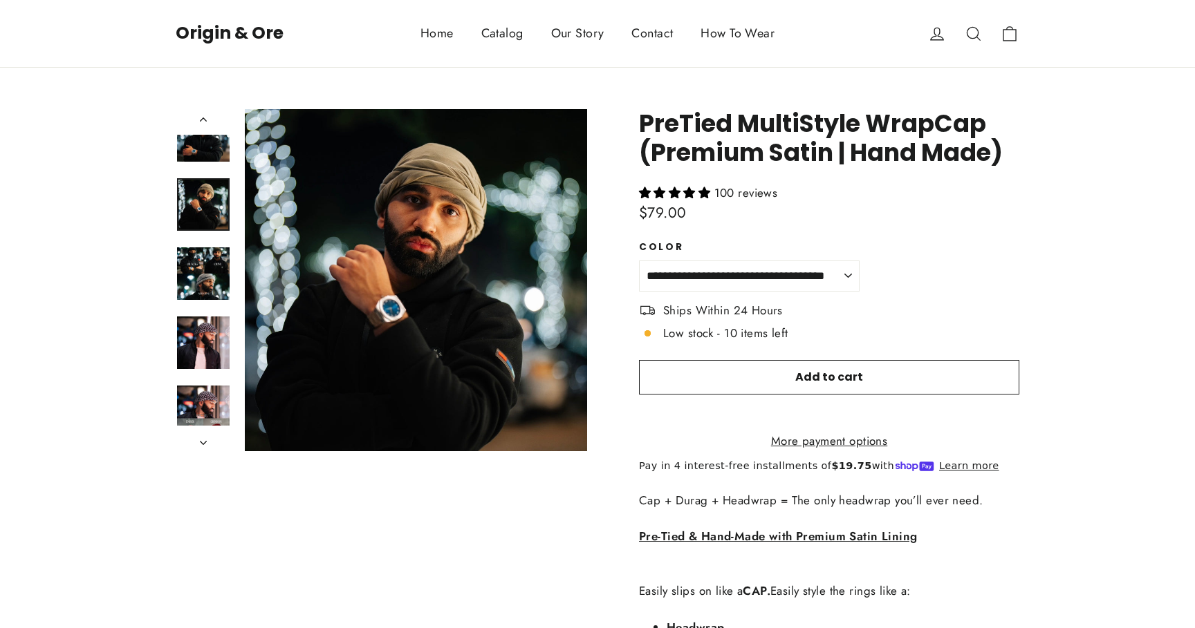
click at [209, 271] on img at bounding box center [203, 274] width 53 height 53
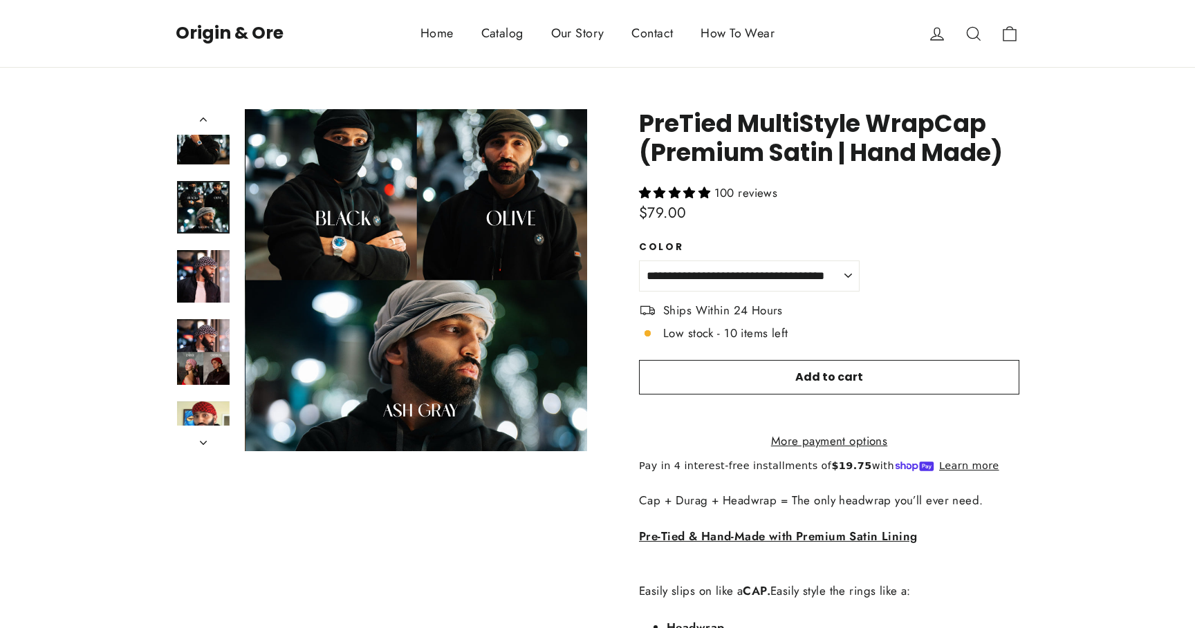
scroll to position [1515, 0]
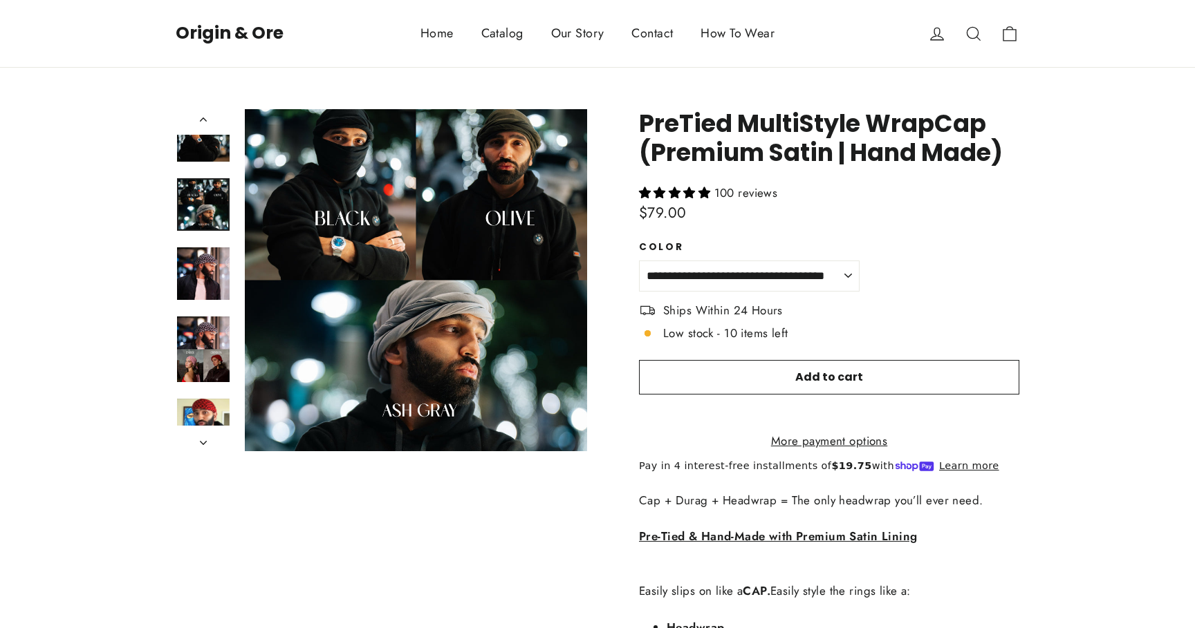
click at [209, 271] on img at bounding box center [203, 274] width 53 height 53
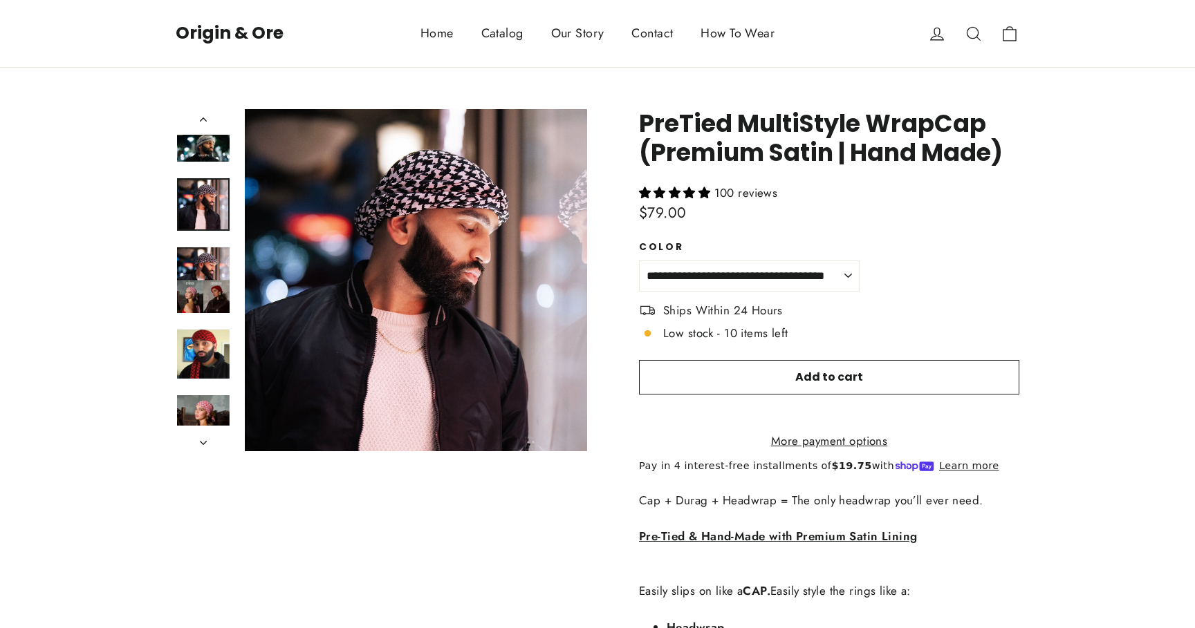
click at [209, 271] on img at bounding box center [203, 281] width 53 height 66
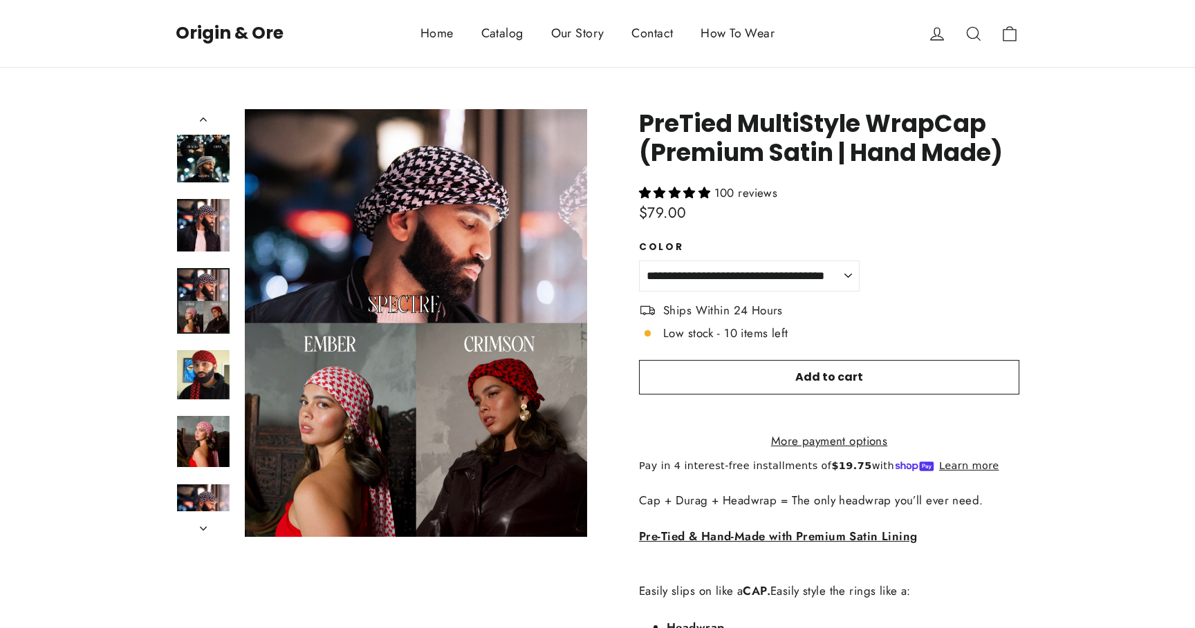
scroll to position [1563, 0]
click at [197, 243] on img at bounding box center [203, 225] width 53 height 53
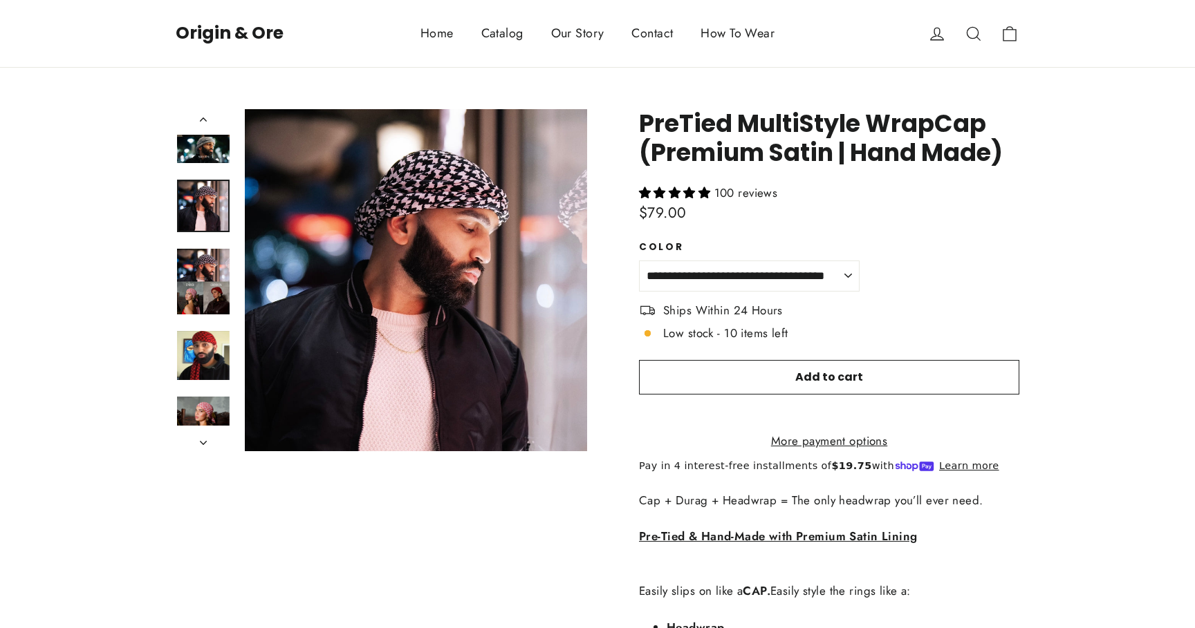
scroll to position [1584, 0]
click at [487, 250] on button "icon-search Close (esc)" at bounding box center [416, 280] width 342 height 342
click at [758, 275] on select "**********" at bounding box center [749, 276] width 221 height 31
click at [639, 261] on select "**********" at bounding box center [749, 276] width 221 height 31
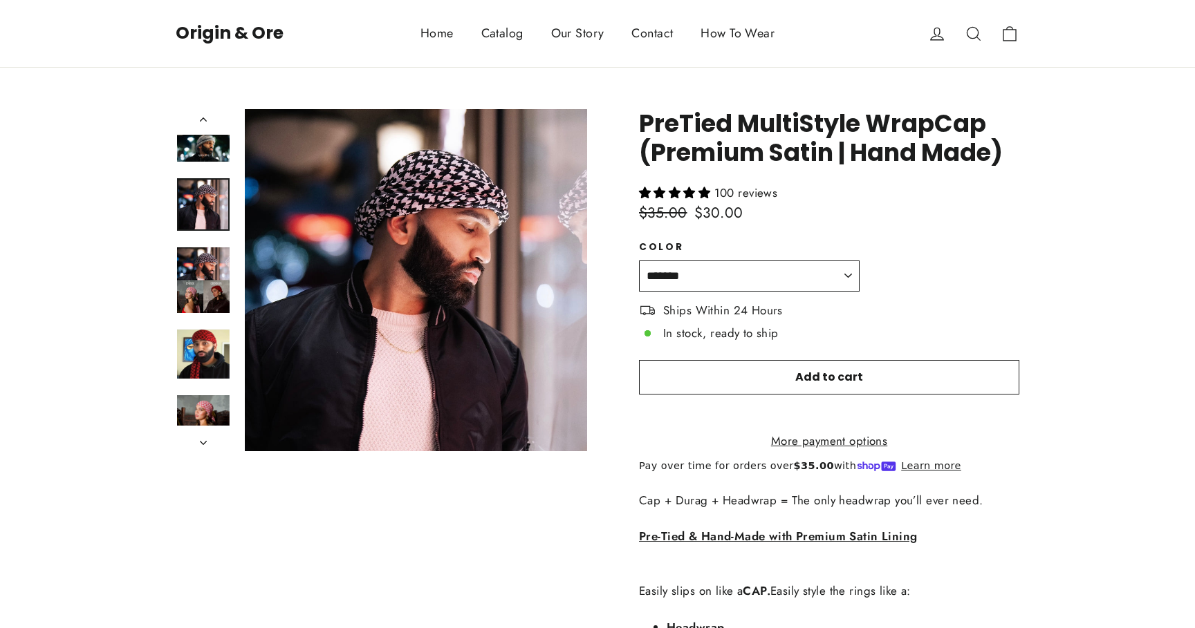
click at [771, 283] on select "**********" at bounding box center [749, 276] width 221 height 31
click at [639, 261] on select "**********" at bounding box center [749, 276] width 221 height 31
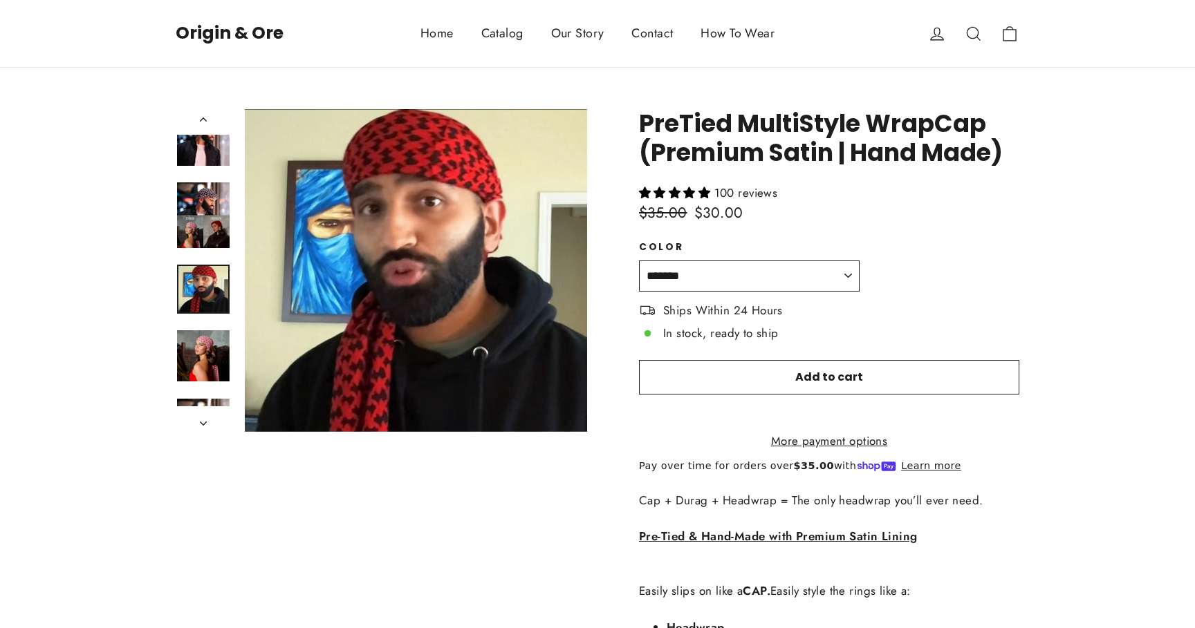
scroll to position [1668, 0]
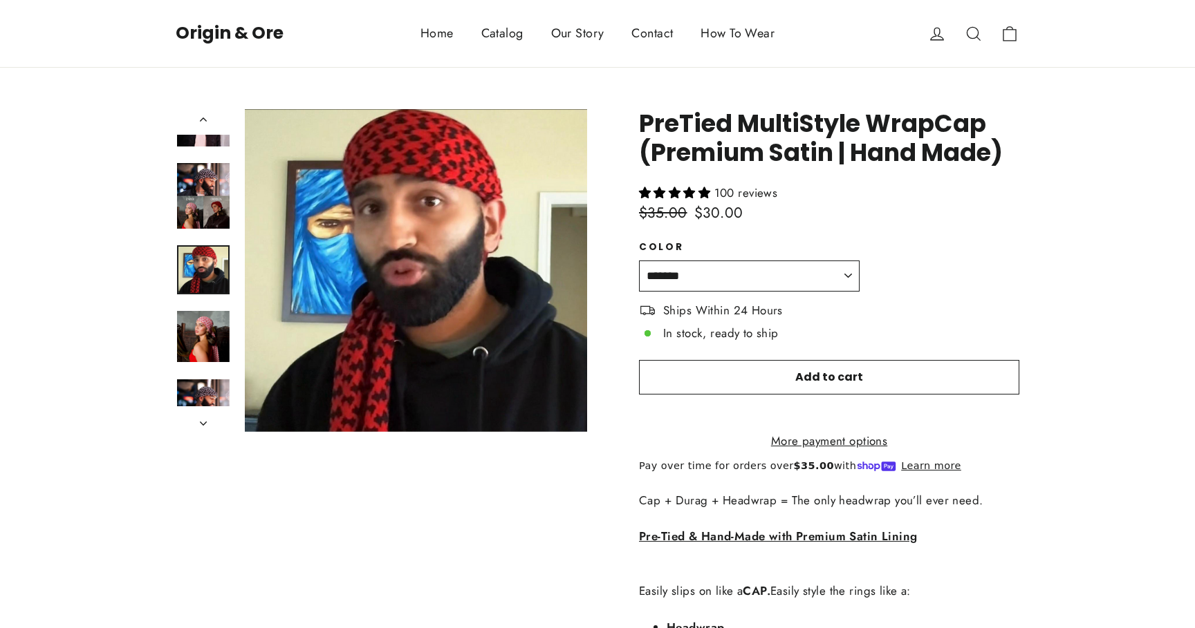
click at [700, 273] on select "**********" at bounding box center [749, 276] width 221 height 31
select select "*******"
click at [639, 261] on select "**********" at bounding box center [749, 276] width 221 height 31
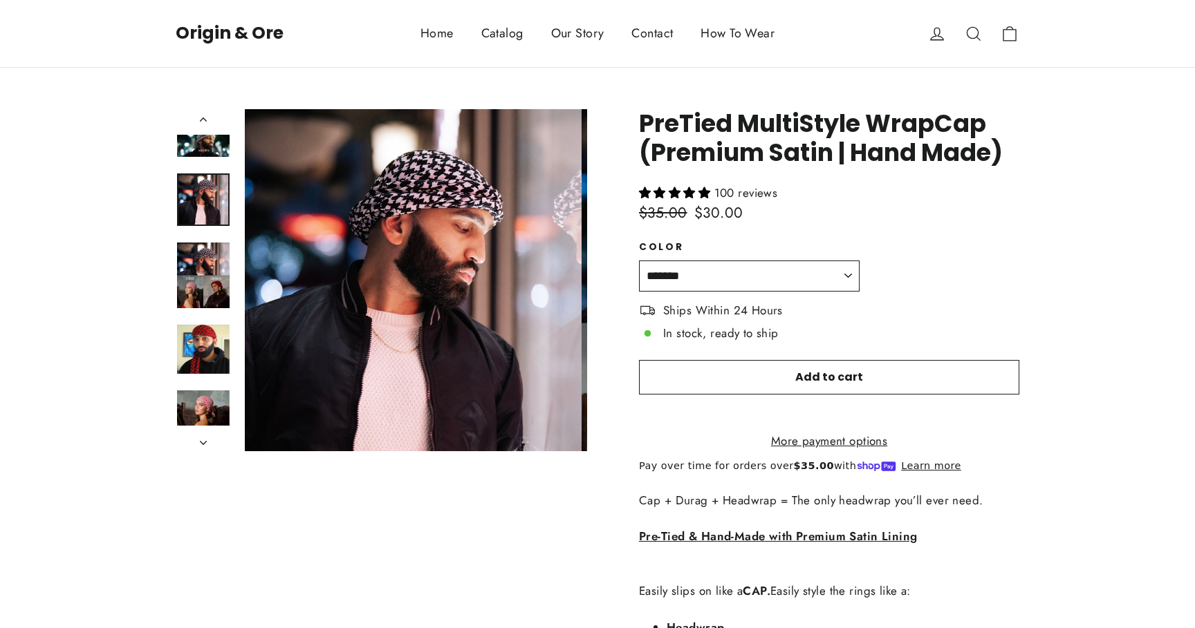
scroll to position [1584, 0]
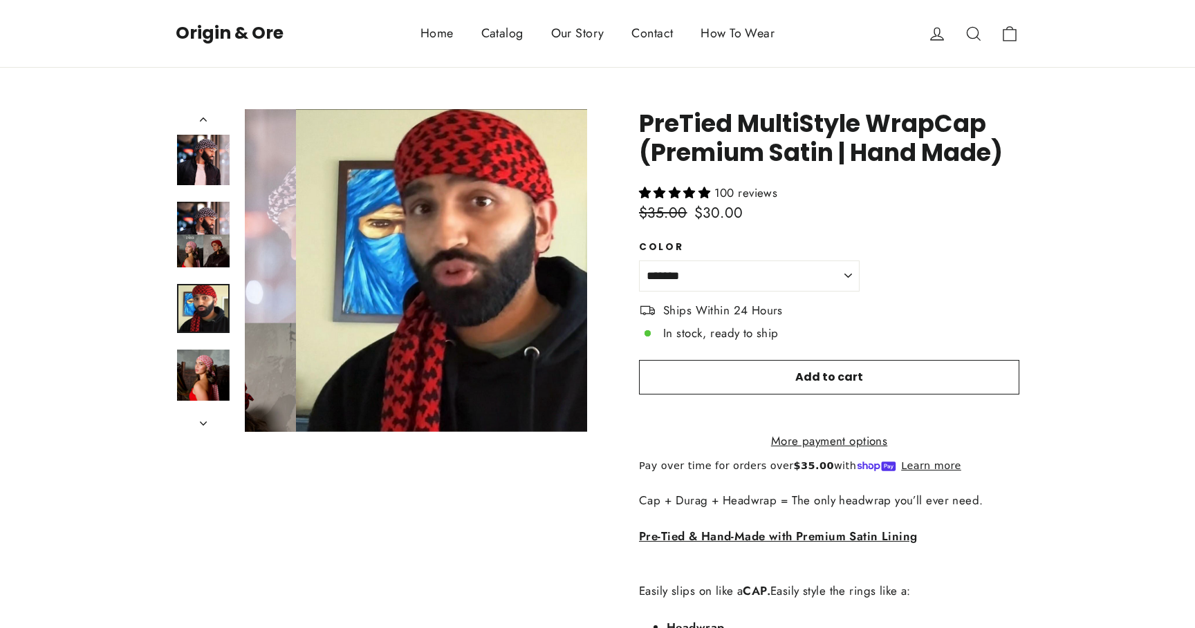
click at [201, 356] on div at bounding box center [203, 270] width 55 height 323
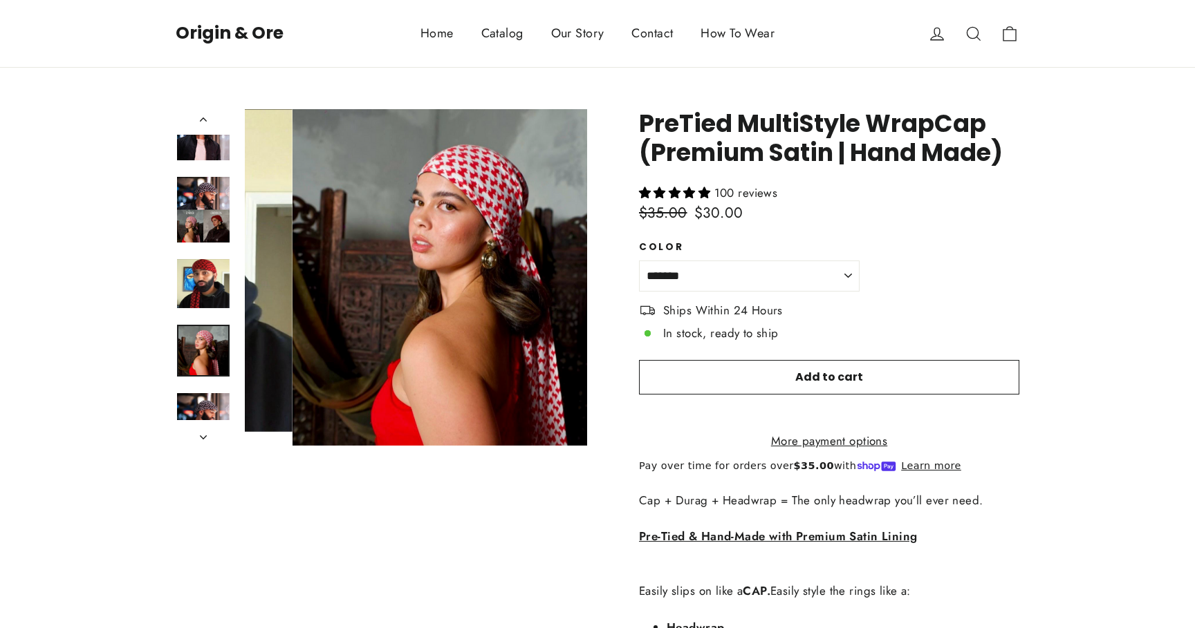
click at [201, 356] on img at bounding box center [203, 350] width 53 height 51
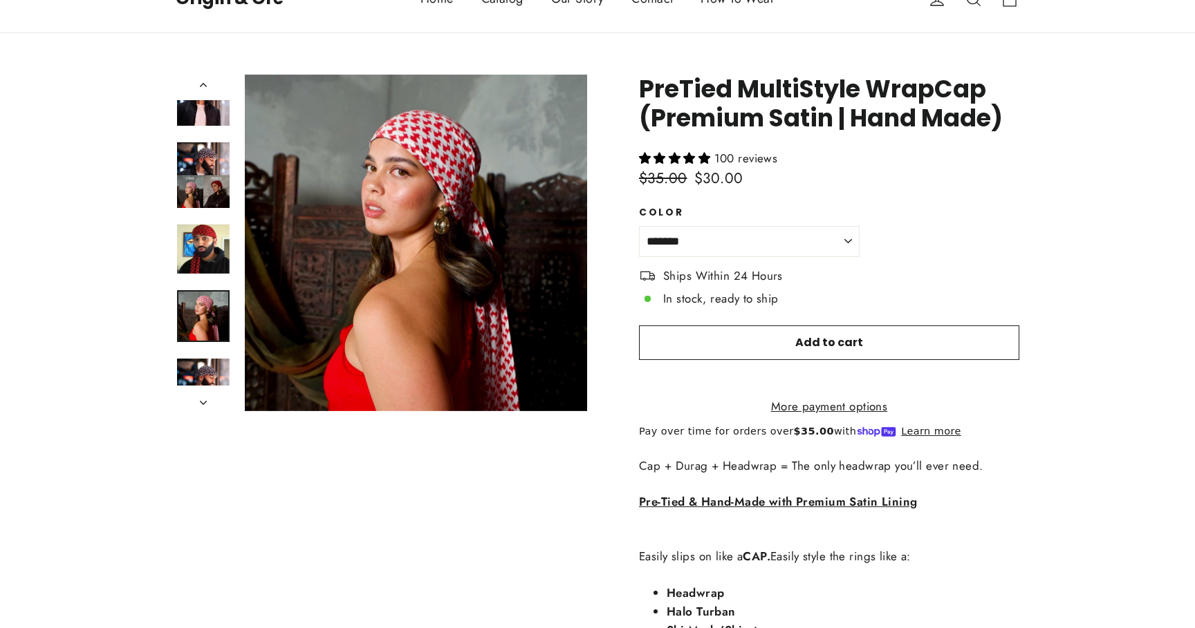
scroll to position [35, 0]
click at [205, 366] on img at bounding box center [203, 383] width 53 height 51
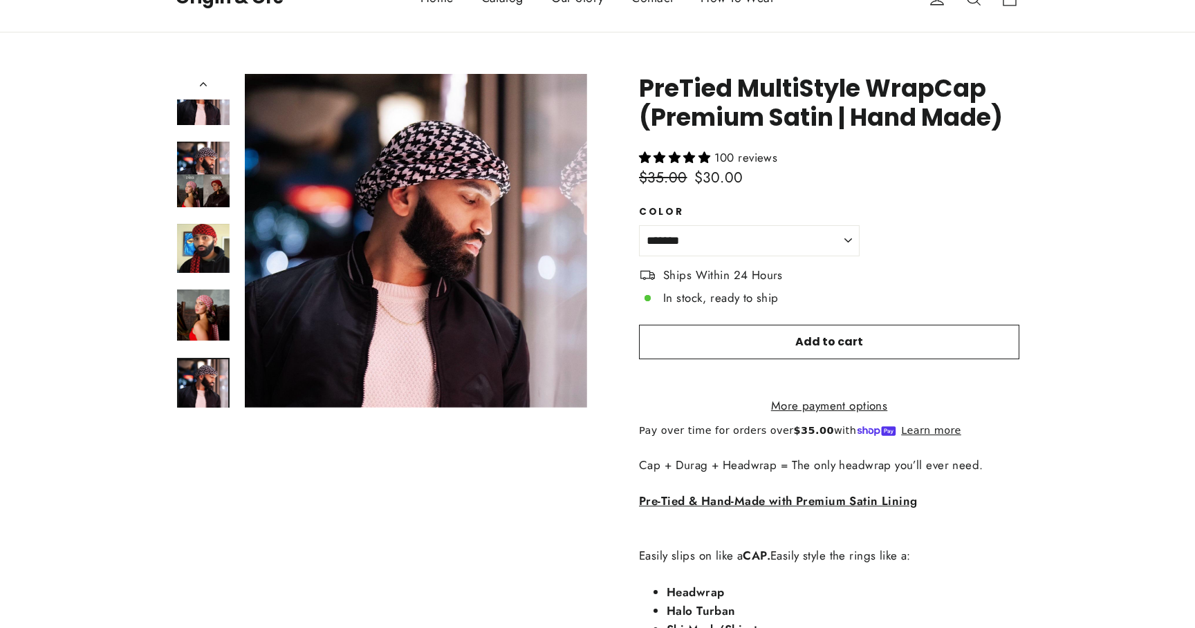
scroll to position [1657, 0]
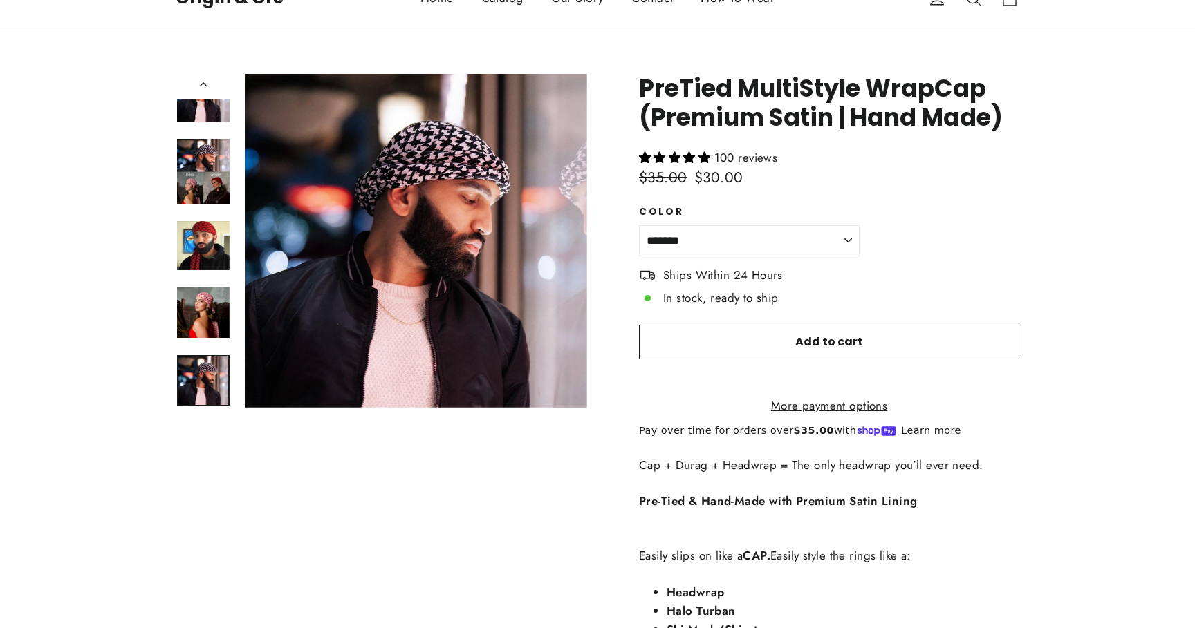
click at [205, 373] on link at bounding box center [203, 380] width 53 height 51
click at [211, 301] on img at bounding box center [203, 312] width 53 height 51
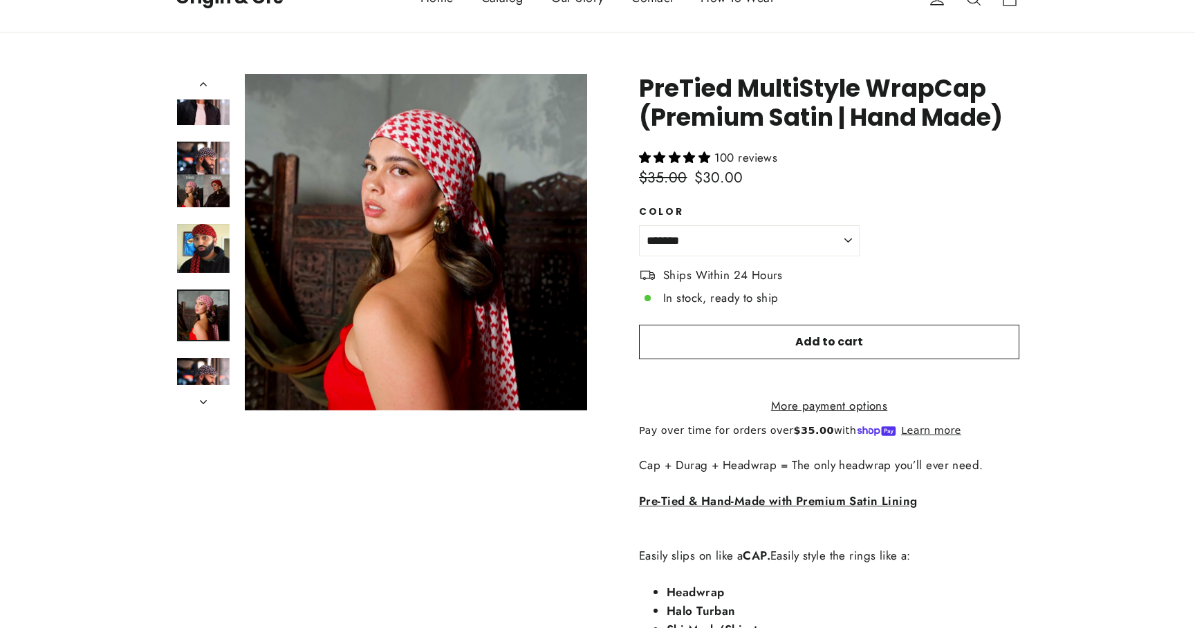
click at [212, 257] on img at bounding box center [203, 248] width 53 height 49
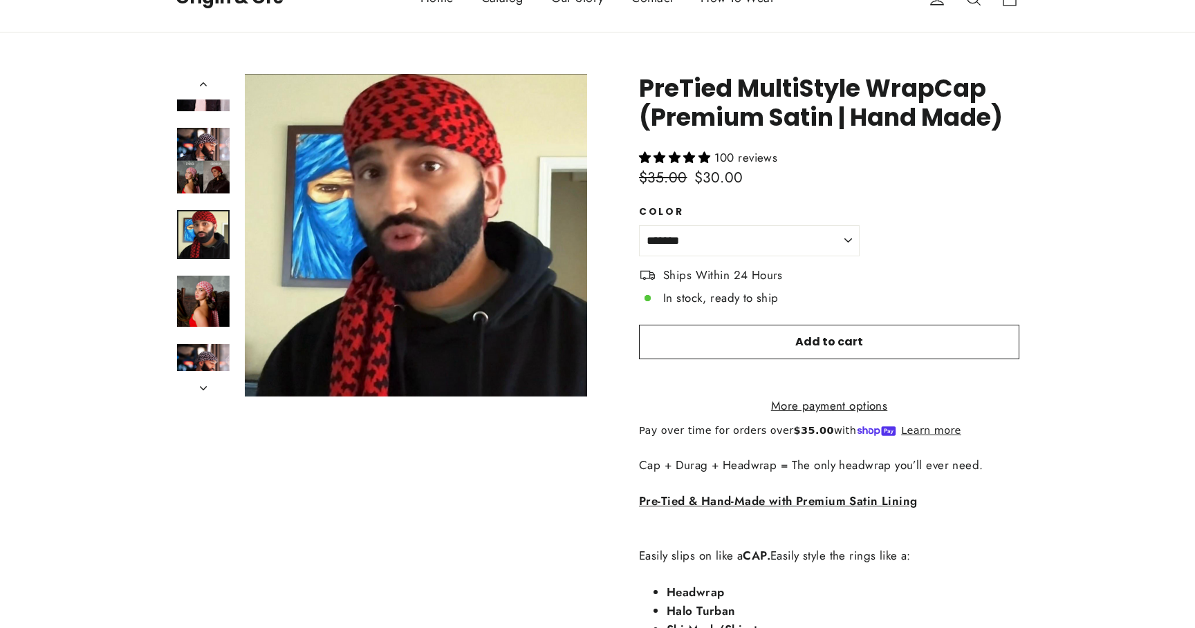
click at [214, 199] on div at bounding box center [203, 235] width 55 height 323
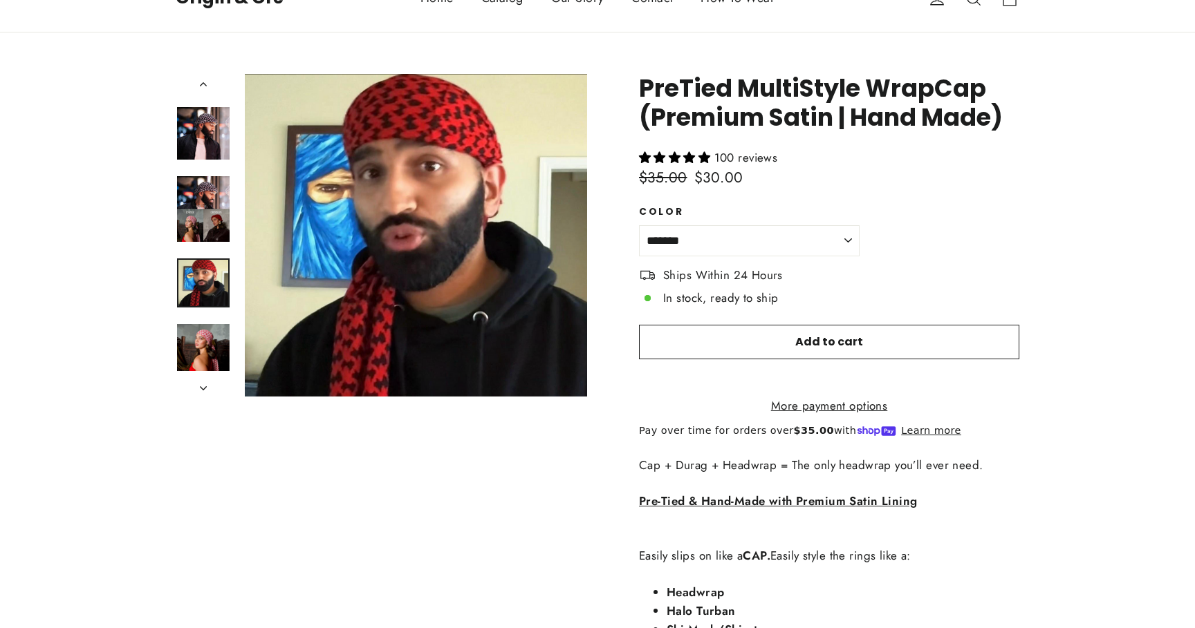
click at [217, 160] on div at bounding box center [203, 235] width 55 height 323
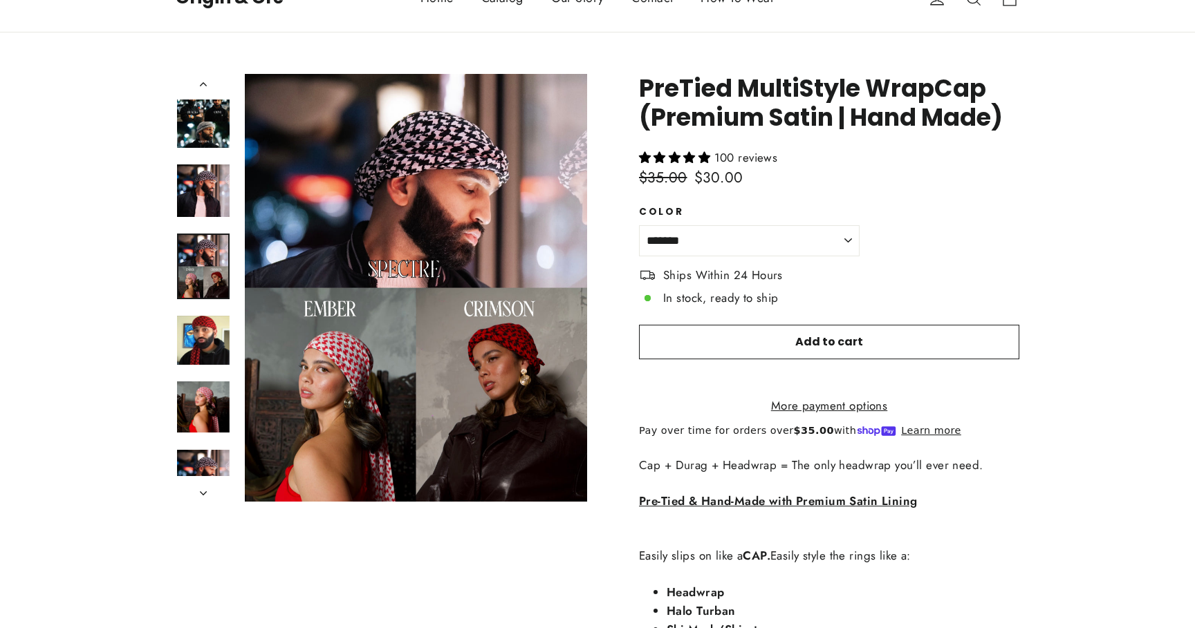
click at [213, 191] on img at bounding box center [203, 191] width 53 height 53
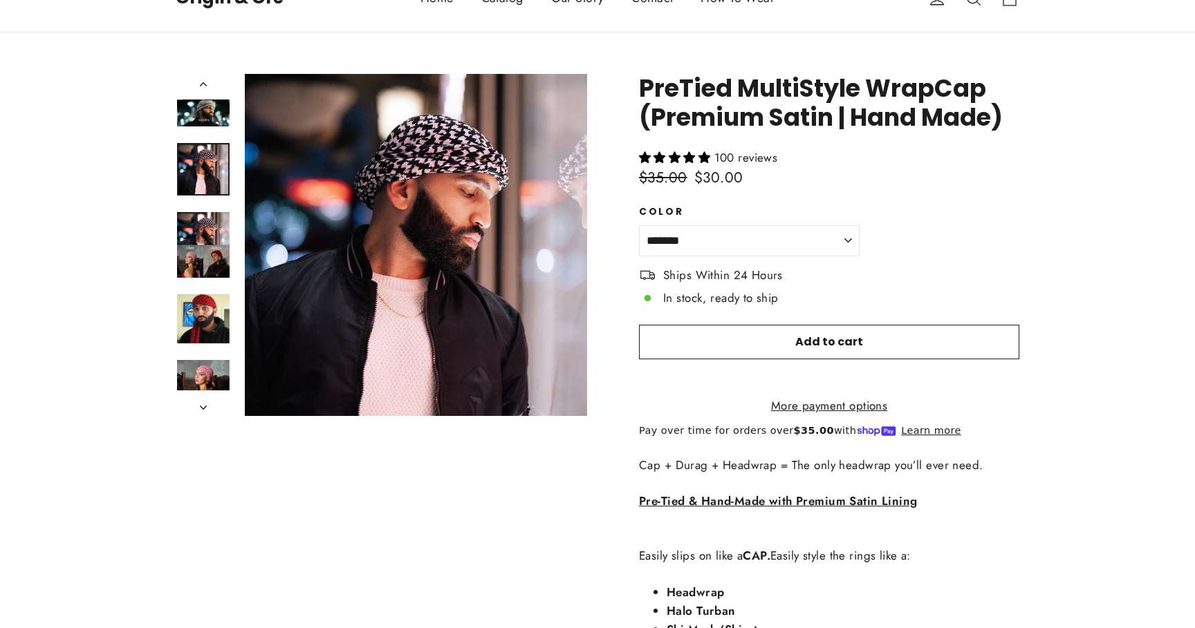
click at [214, 132] on div at bounding box center [203, 245] width 55 height 342
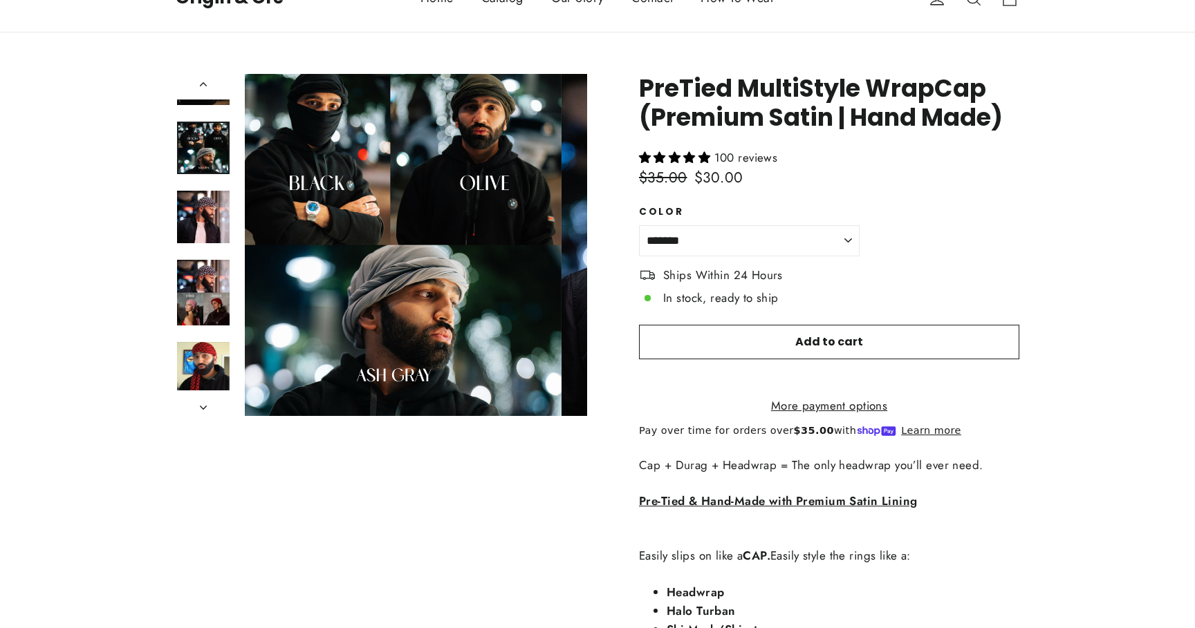
click at [213, 113] on div at bounding box center [203, 245] width 55 height 342
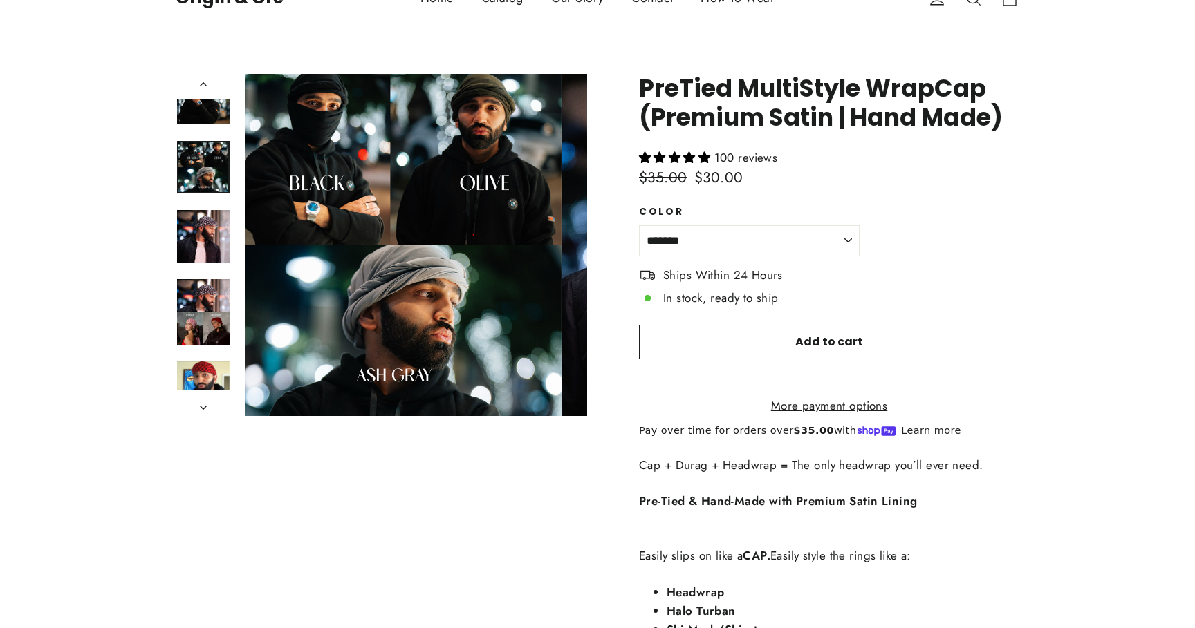
scroll to position [1515, 0]
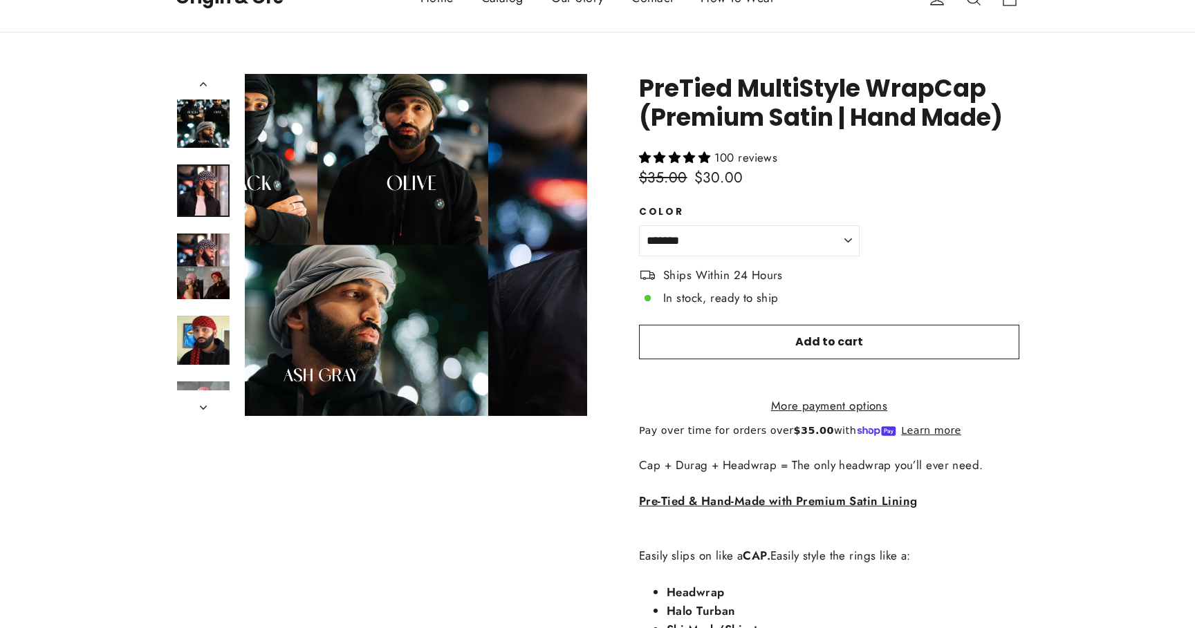
click at [217, 232] on div at bounding box center [203, 245] width 55 height 342
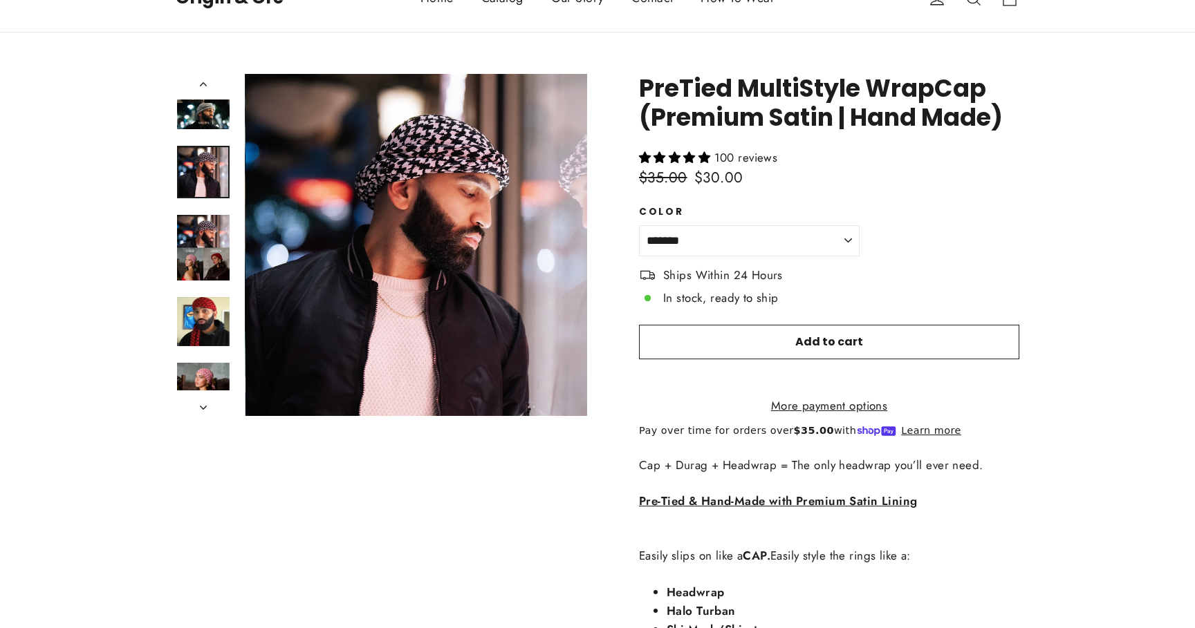
scroll to position [1584, 0]
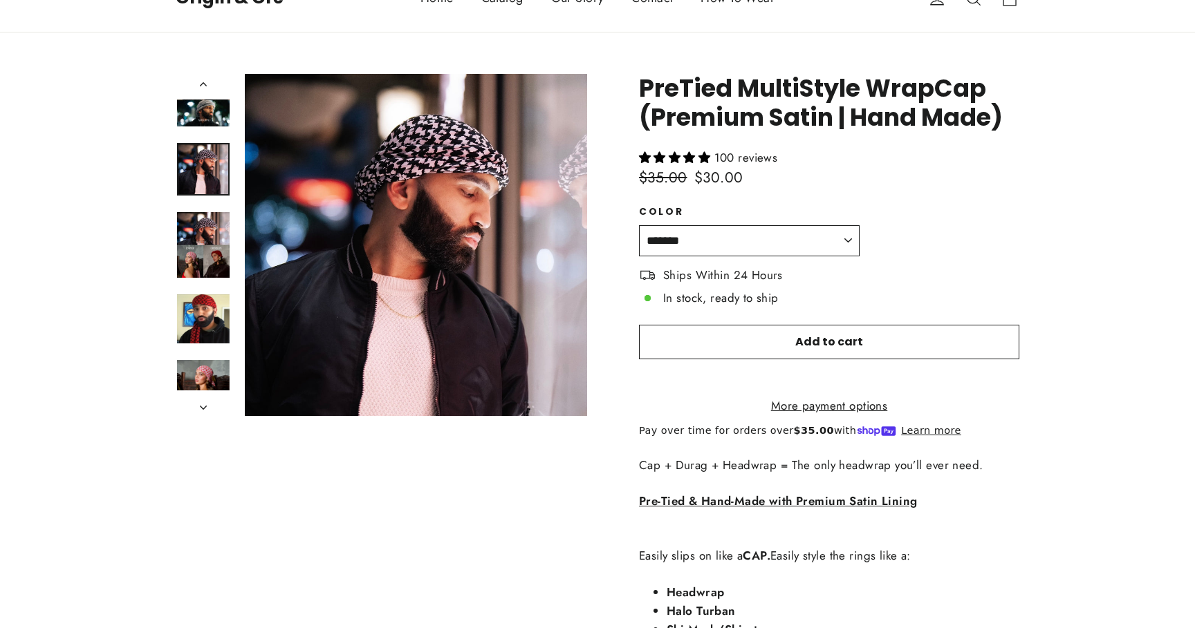
click at [757, 232] on select "**********" at bounding box center [749, 240] width 221 height 31
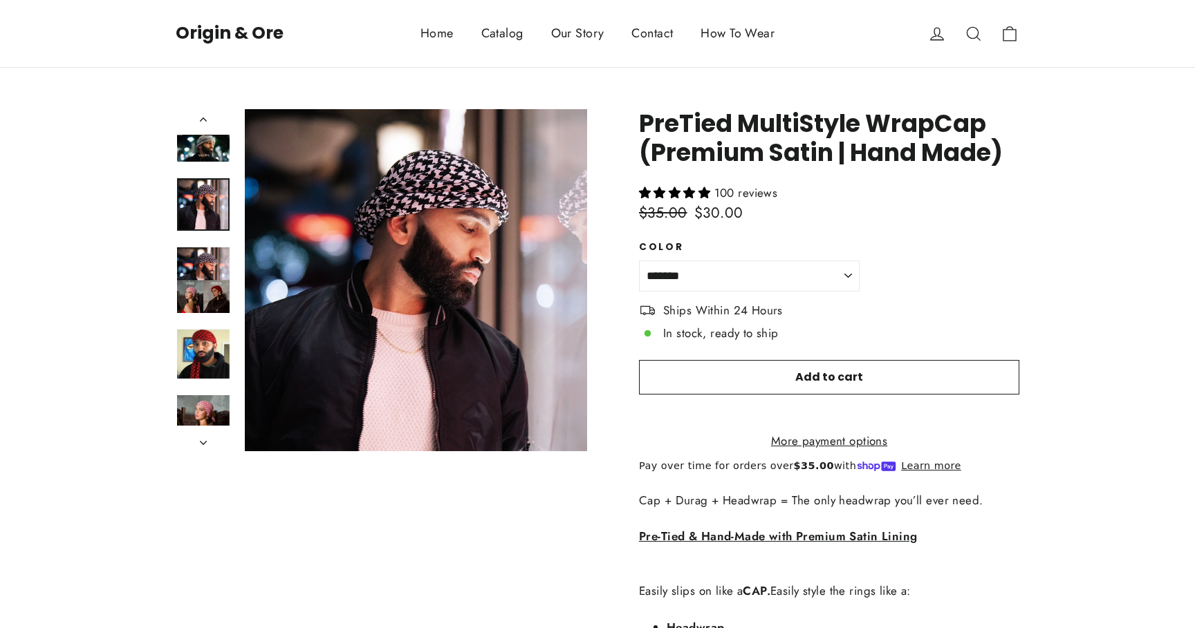
click at [427, 193] on button "icon-search Close (esc)" at bounding box center [416, 280] width 342 height 342
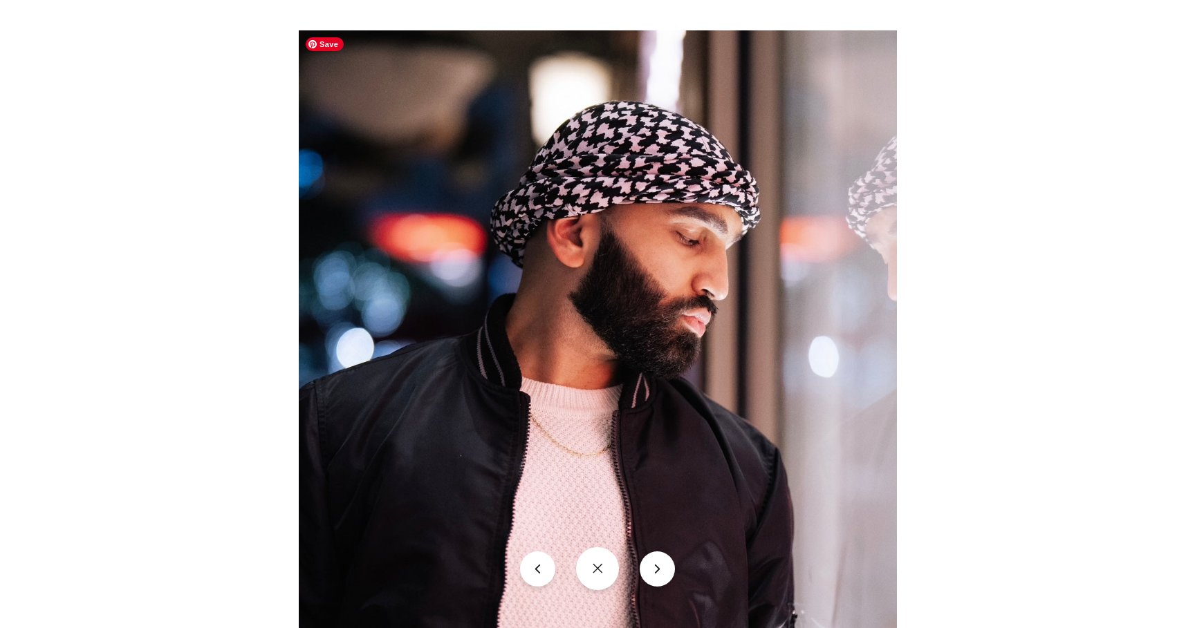
click at [633, 183] on img at bounding box center [598, 329] width 598 height 598
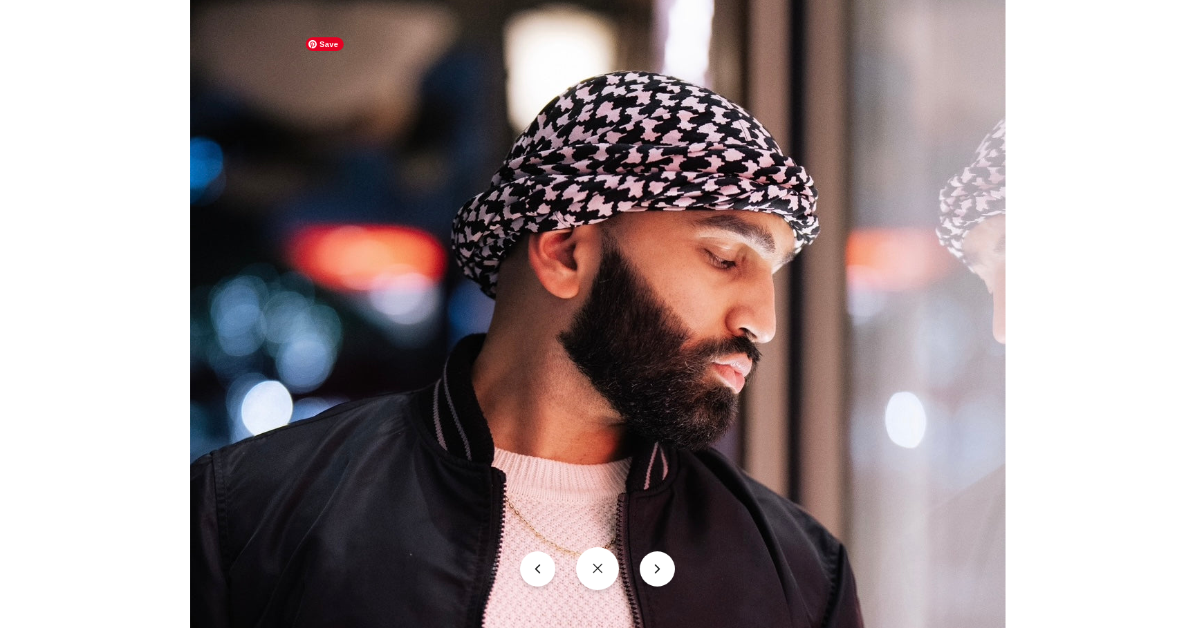
click at [633, 183] on img at bounding box center [597, 382] width 815 height 815
